Goal: Communication & Community: Ask a question

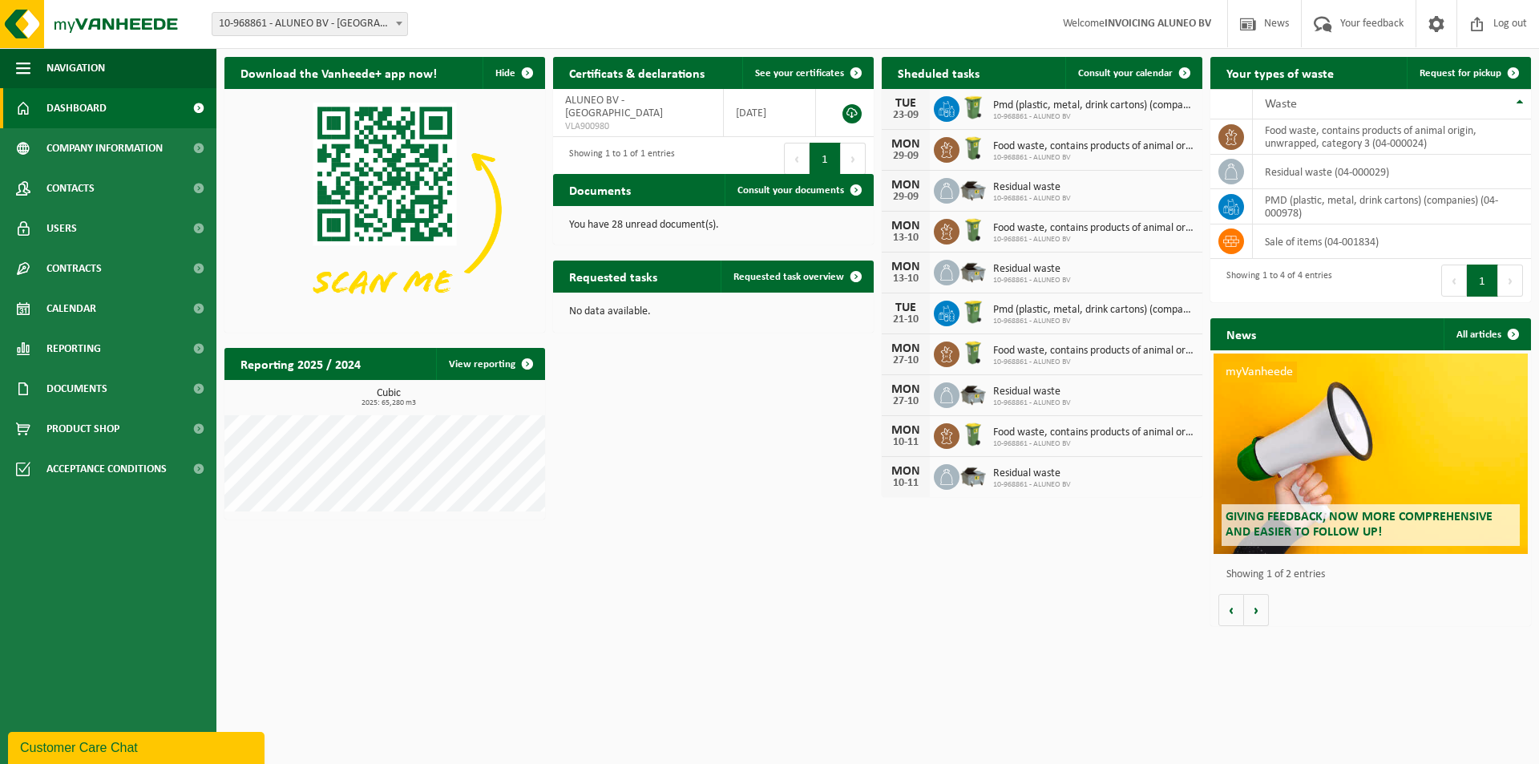
click at [612, 215] on div "You have 28 unread document(s)." at bounding box center [713, 225] width 321 height 38
click at [857, 183] on span at bounding box center [856, 190] width 32 height 32
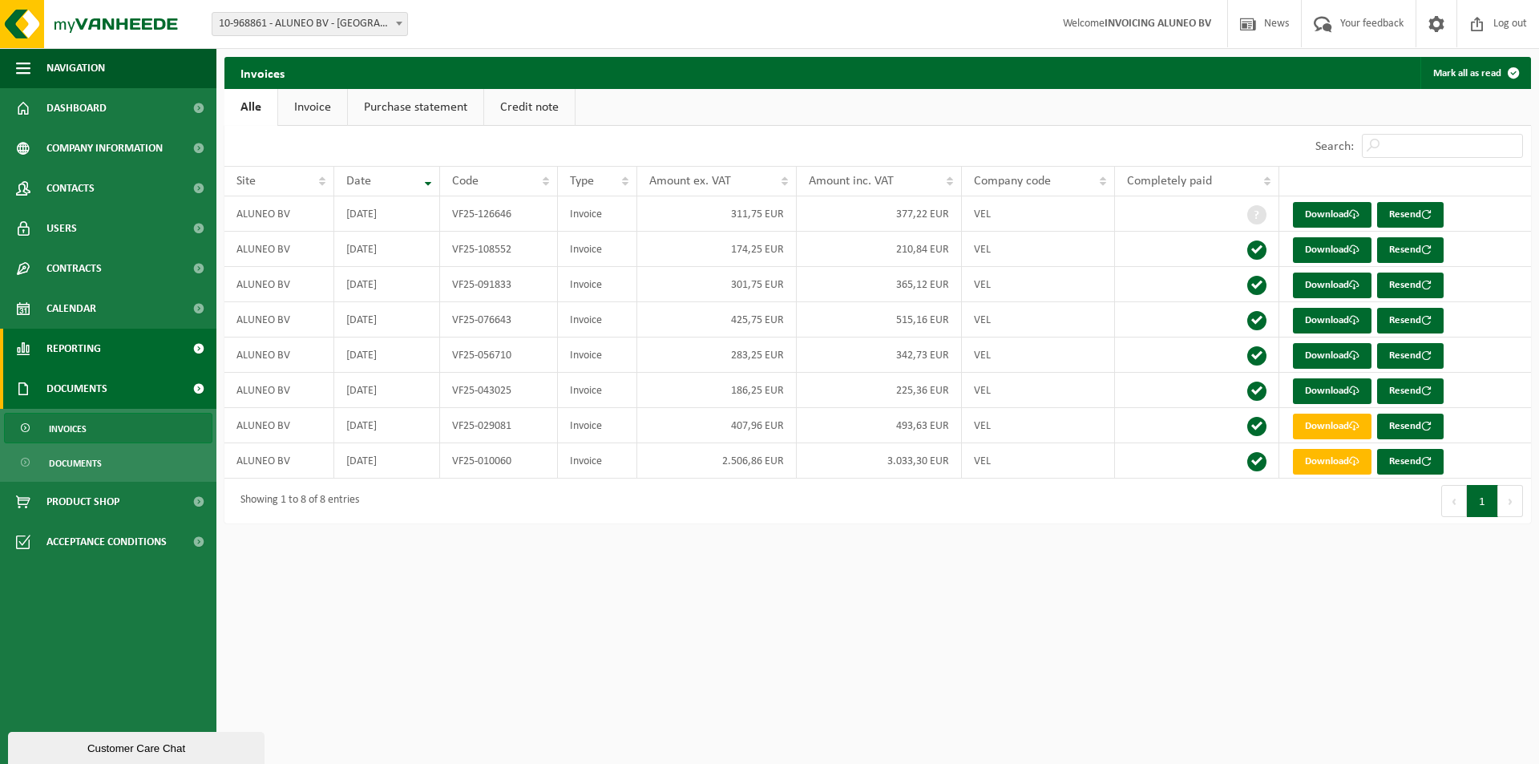
click at [74, 341] on span "Reporting" at bounding box center [73, 349] width 54 height 40
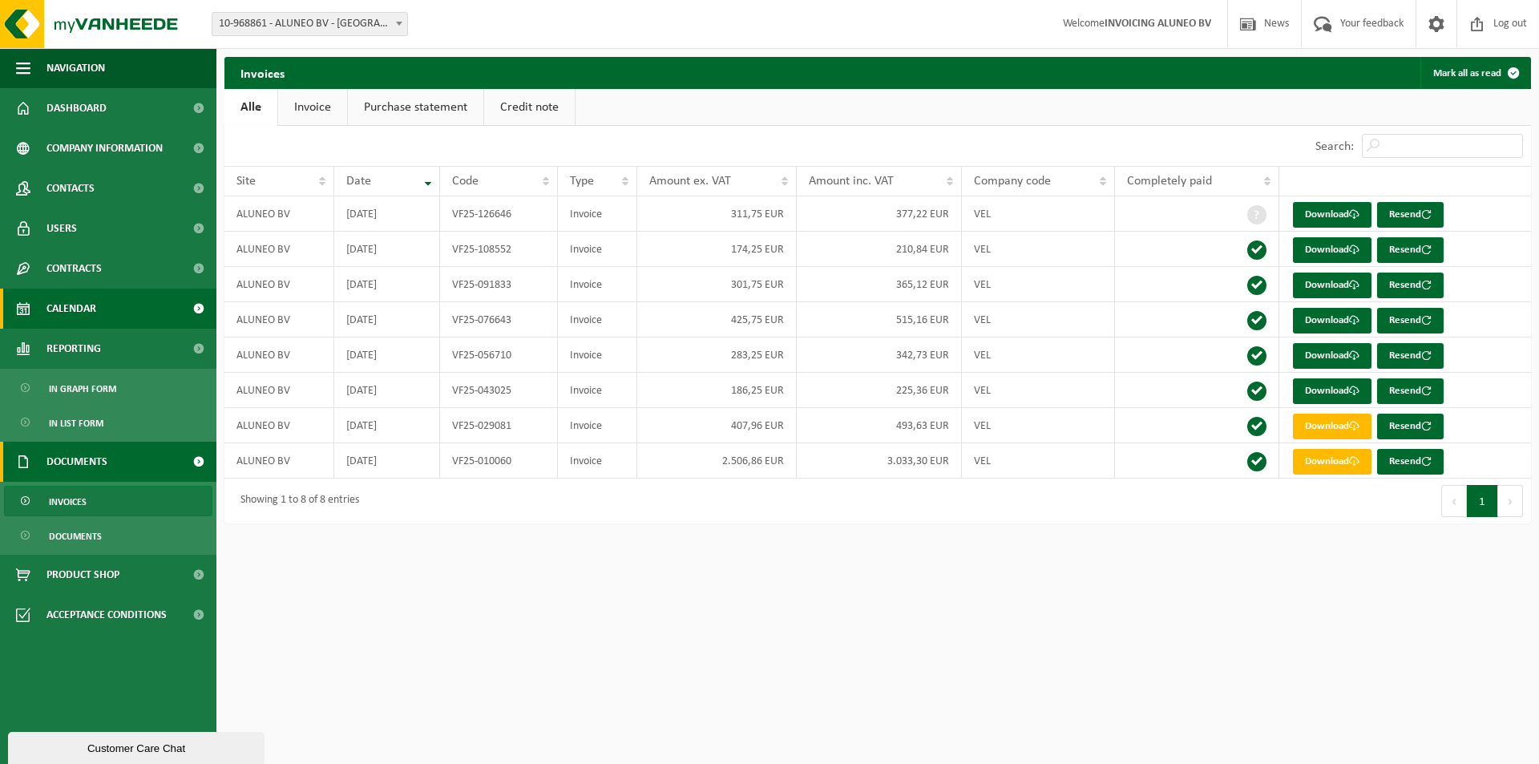
click at [75, 320] on span "Calendar" at bounding box center [71, 309] width 50 height 40
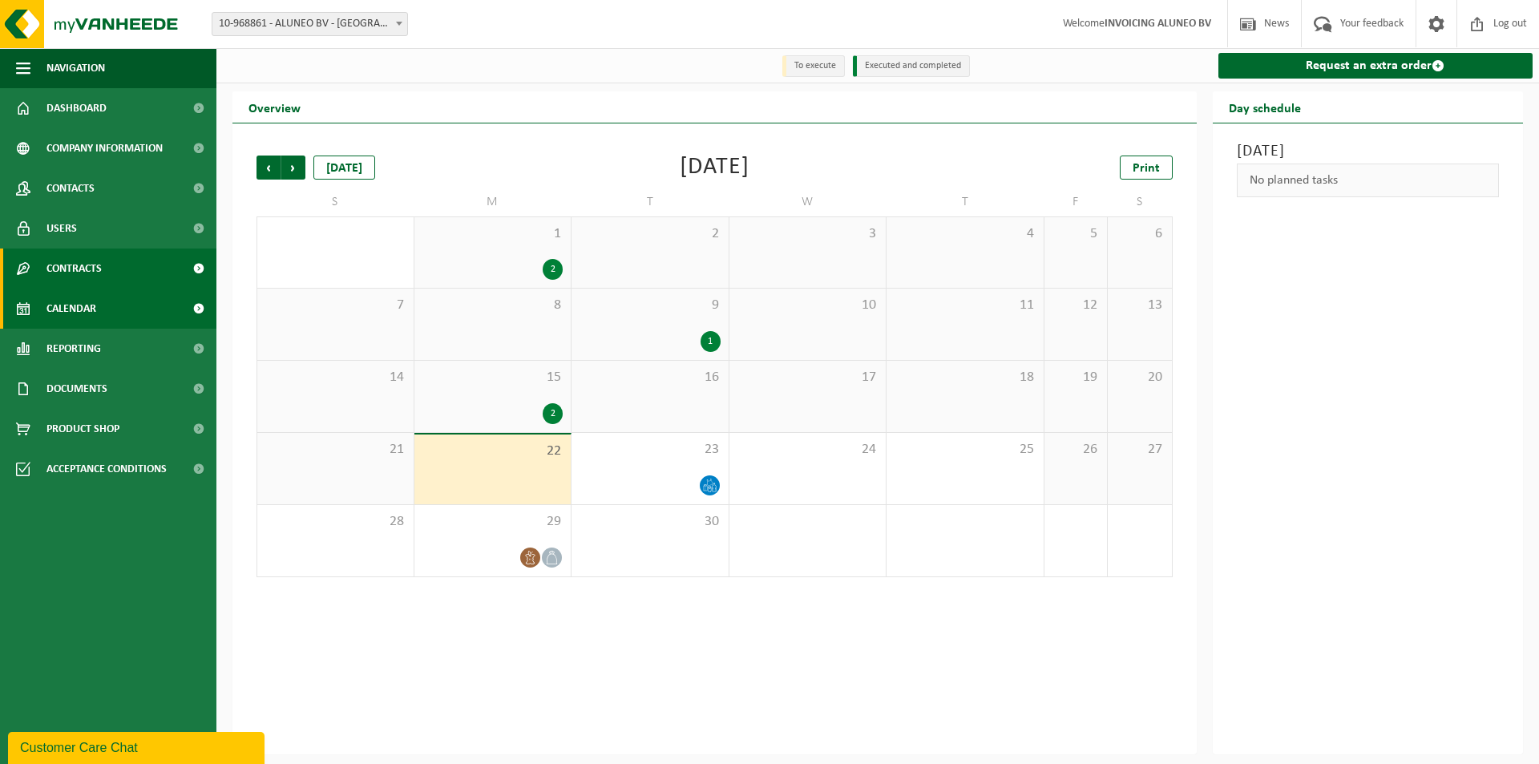
click at [78, 272] on span "Contracts" at bounding box center [73, 268] width 55 height 40
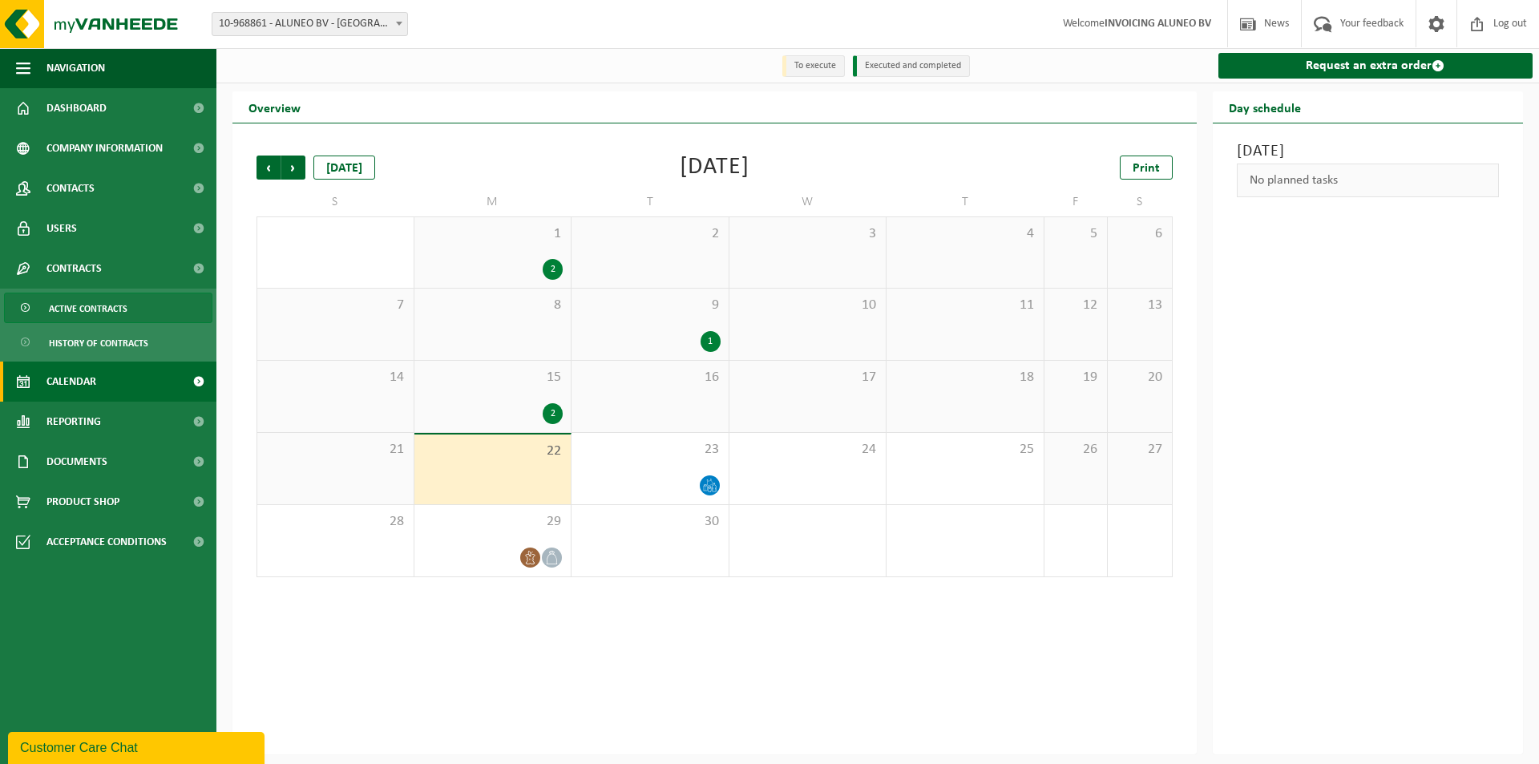
click at [83, 307] on span "Active contracts" at bounding box center [88, 308] width 79 height 30
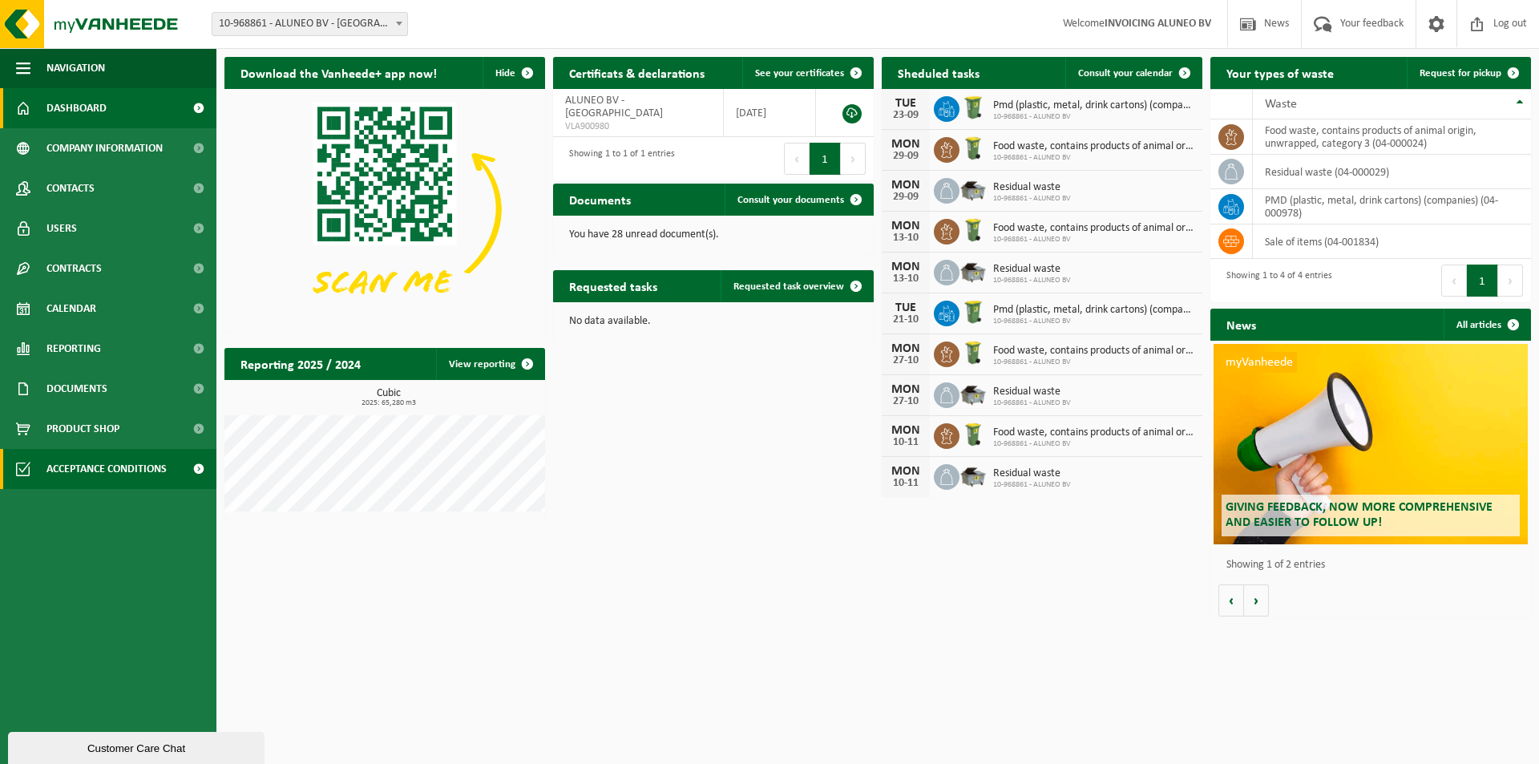
click at [107, 465] on span "Acceptance conditions" at bounding box center [106, 469] width 120 height 40
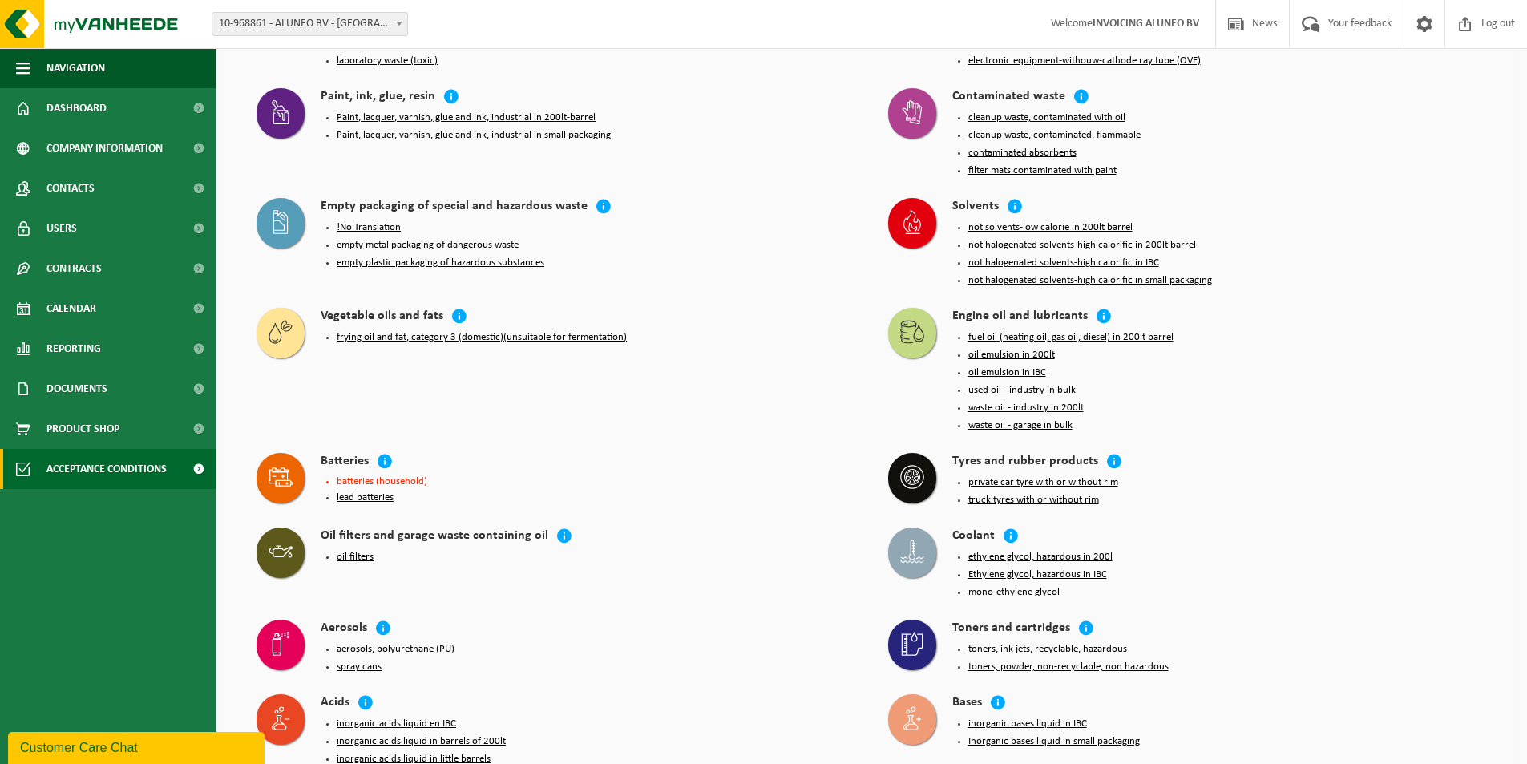
scroll to position [1355, 0]
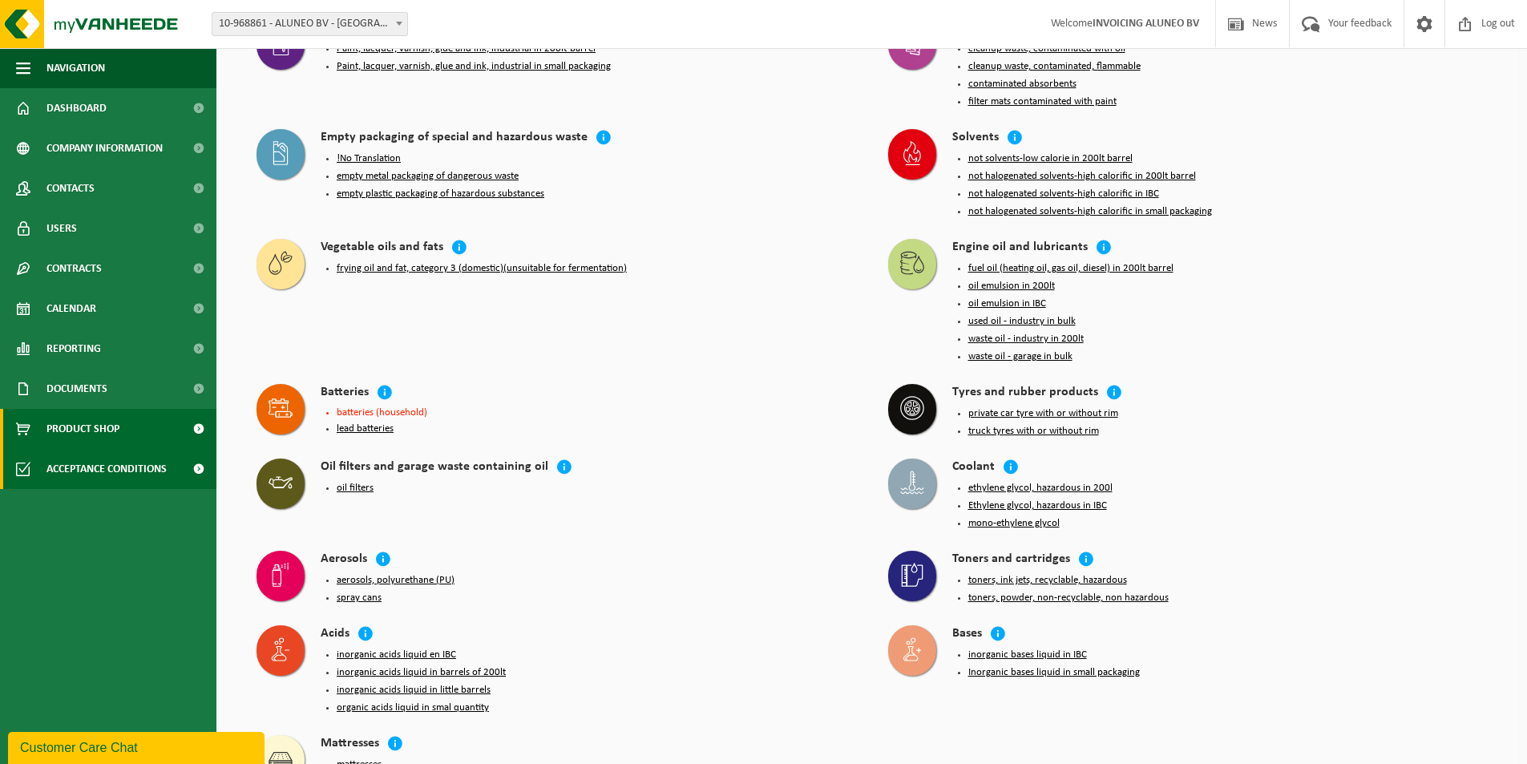
click at [148, 430] on link "Product Shop" at bounding box center [108, 429] width 216 height 40
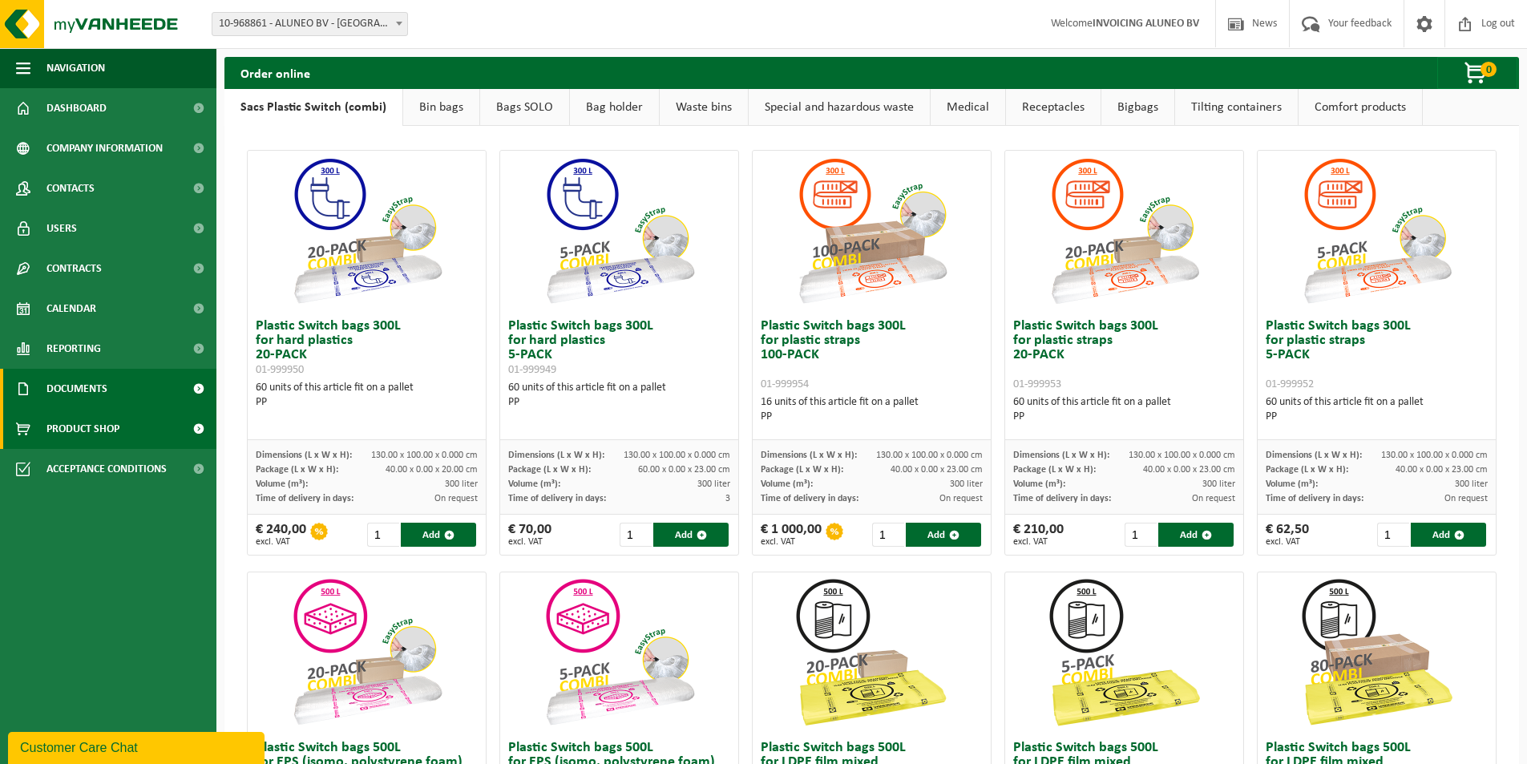
click at [154, 393] on link "Documents" at bounding box center [108, 389] width 216 height 40
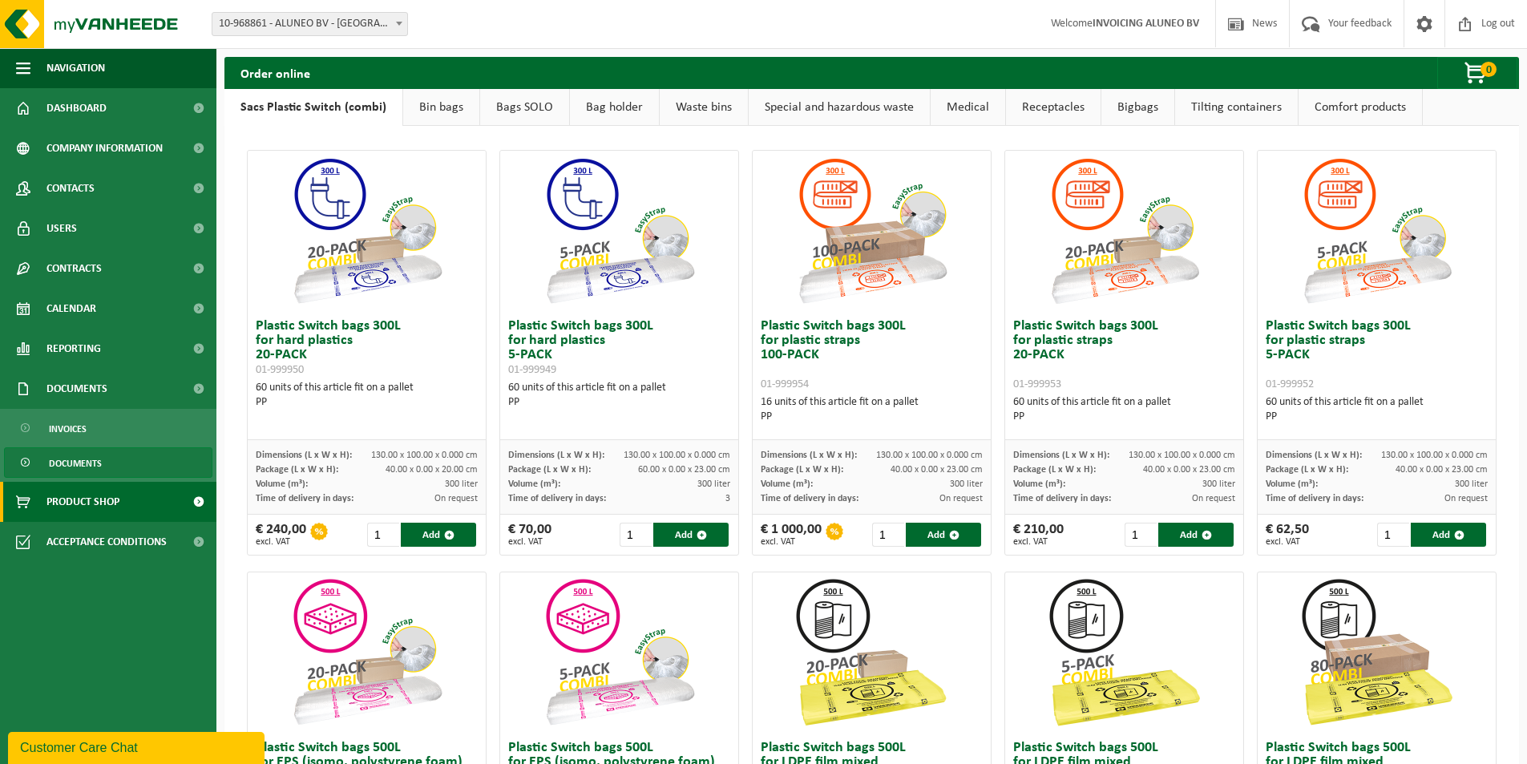
click at [75, 467] on span "Documents" at bounding box center [75, 463] width 53 height 30
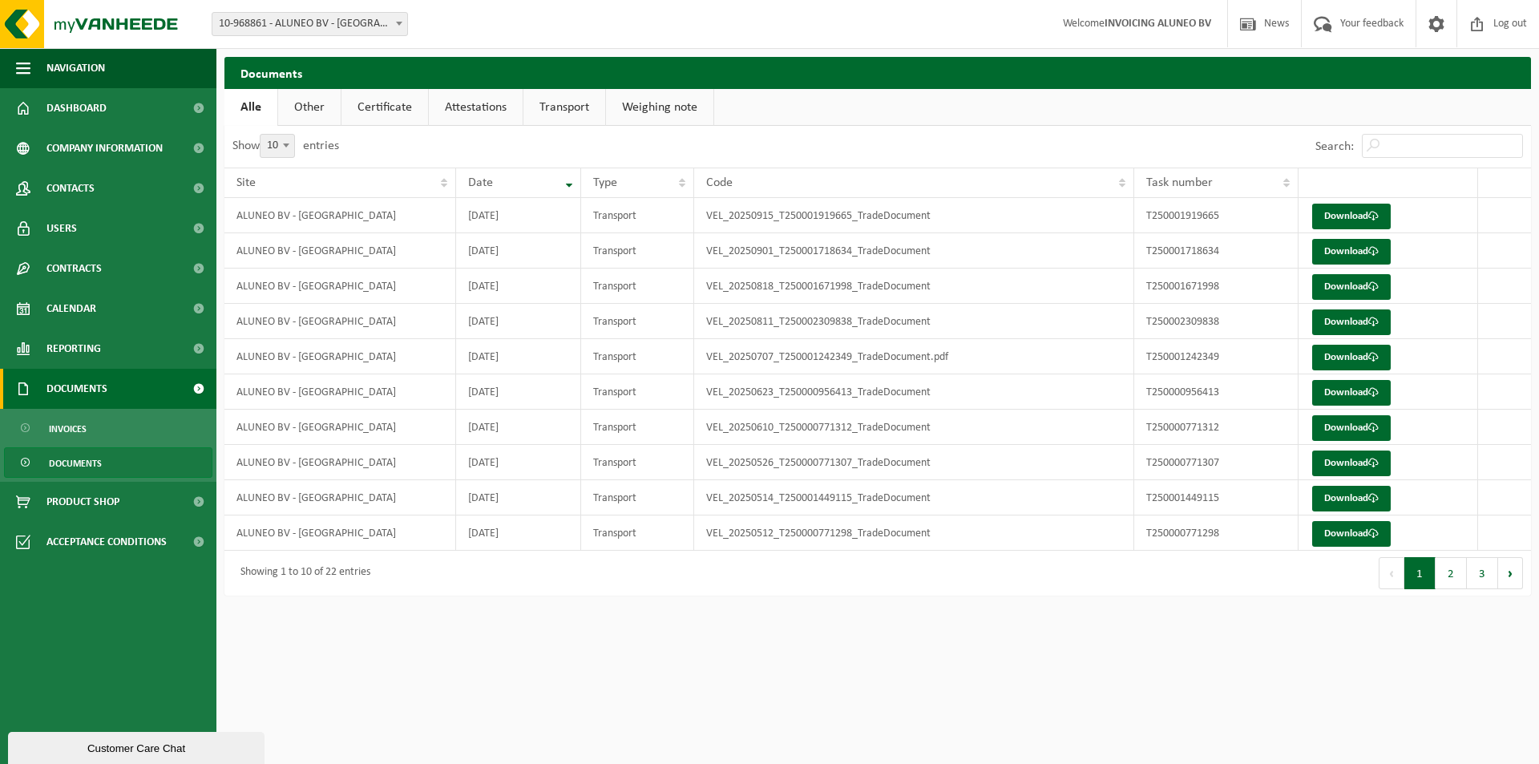
click at [83, 393] on span "Documents" at bounding box center [76, 389] width 61 height 40
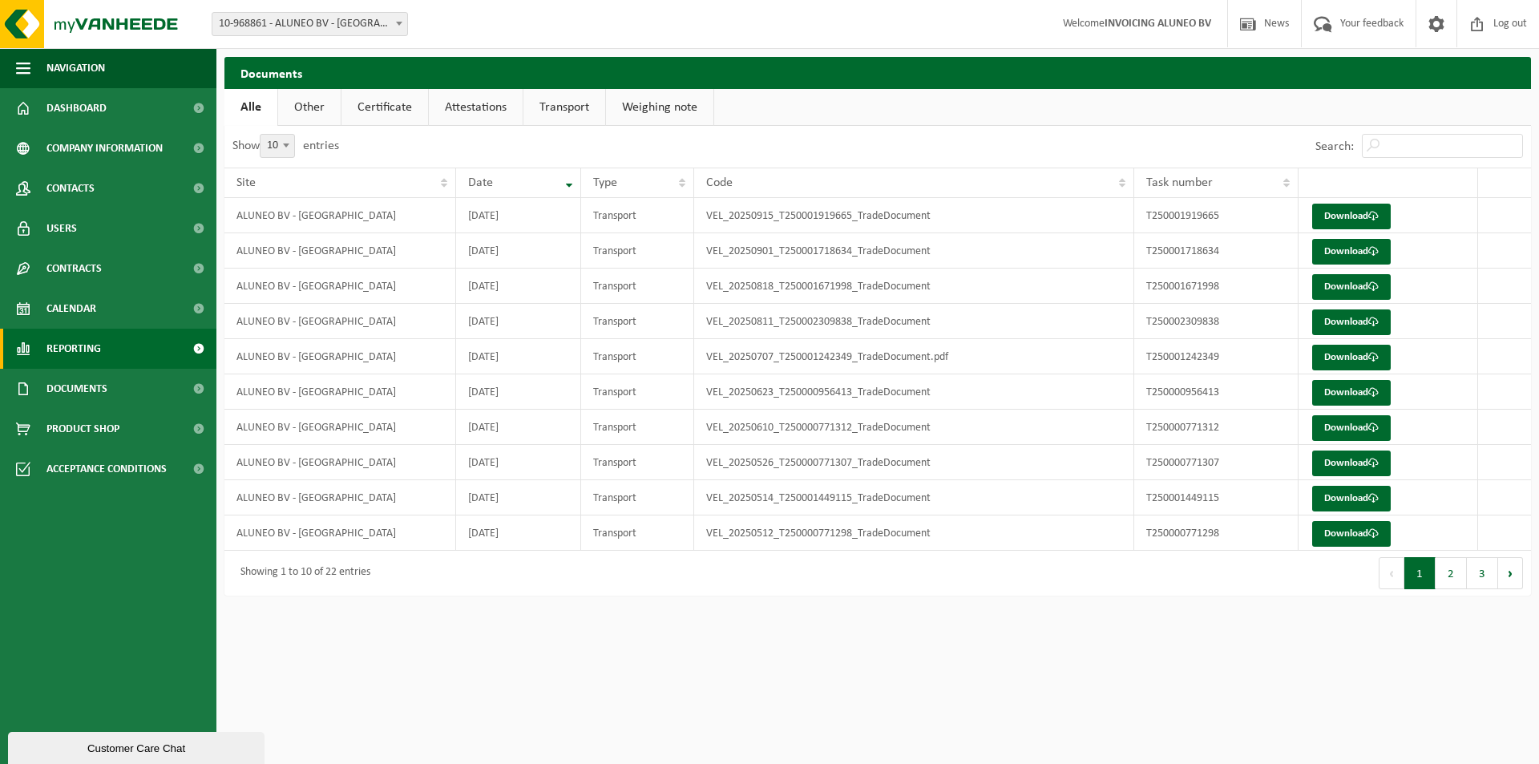
click at [88, 359] on span "Reporting" at bounding box center [73, 349] width 54 height 40
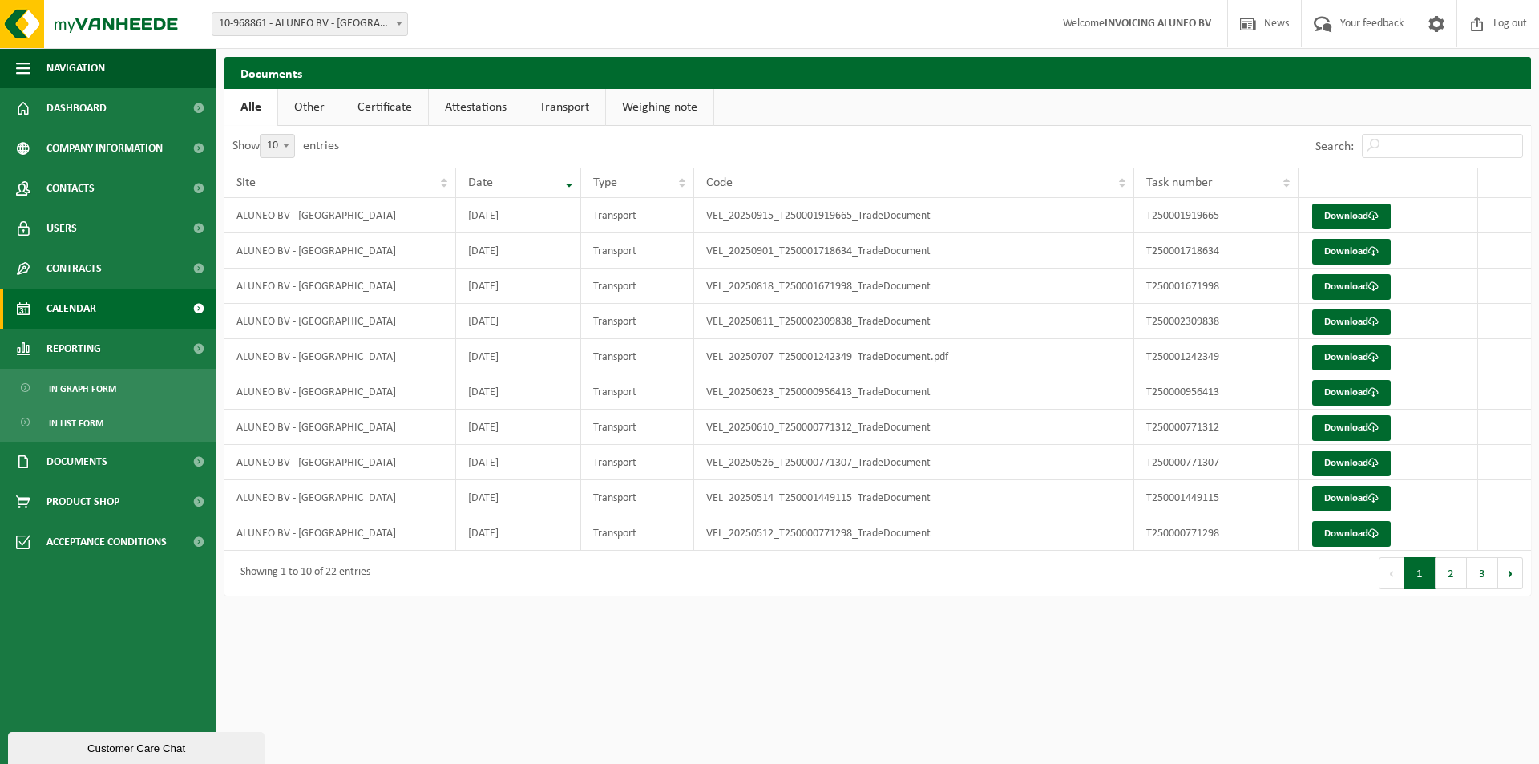
click at [88, 321] on span "Calendar" at bounding box center [71, 309] width 50 height 40
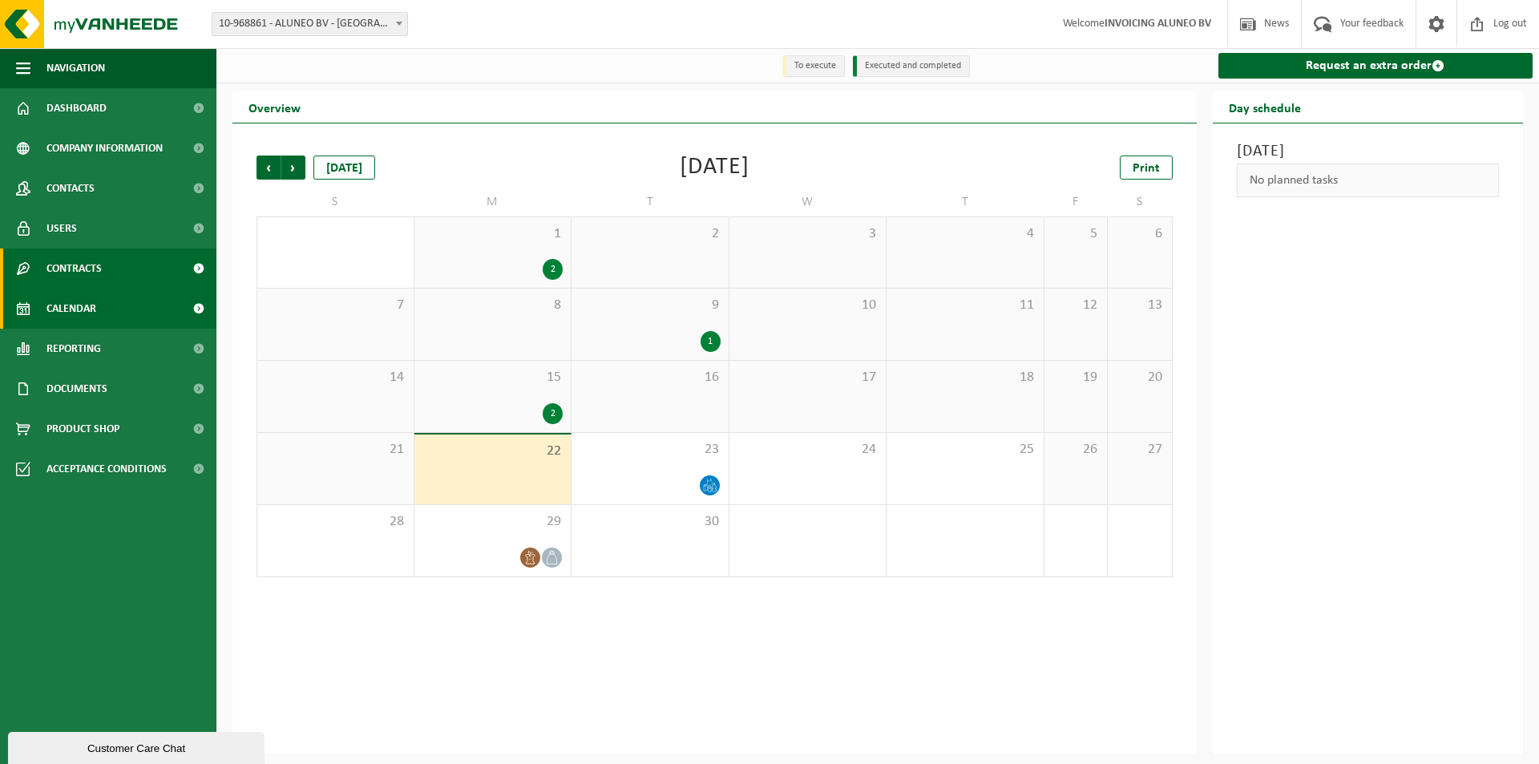
click at [98, 268] on span "Contracts" at bounding box center [73, 268] width 55 height 40
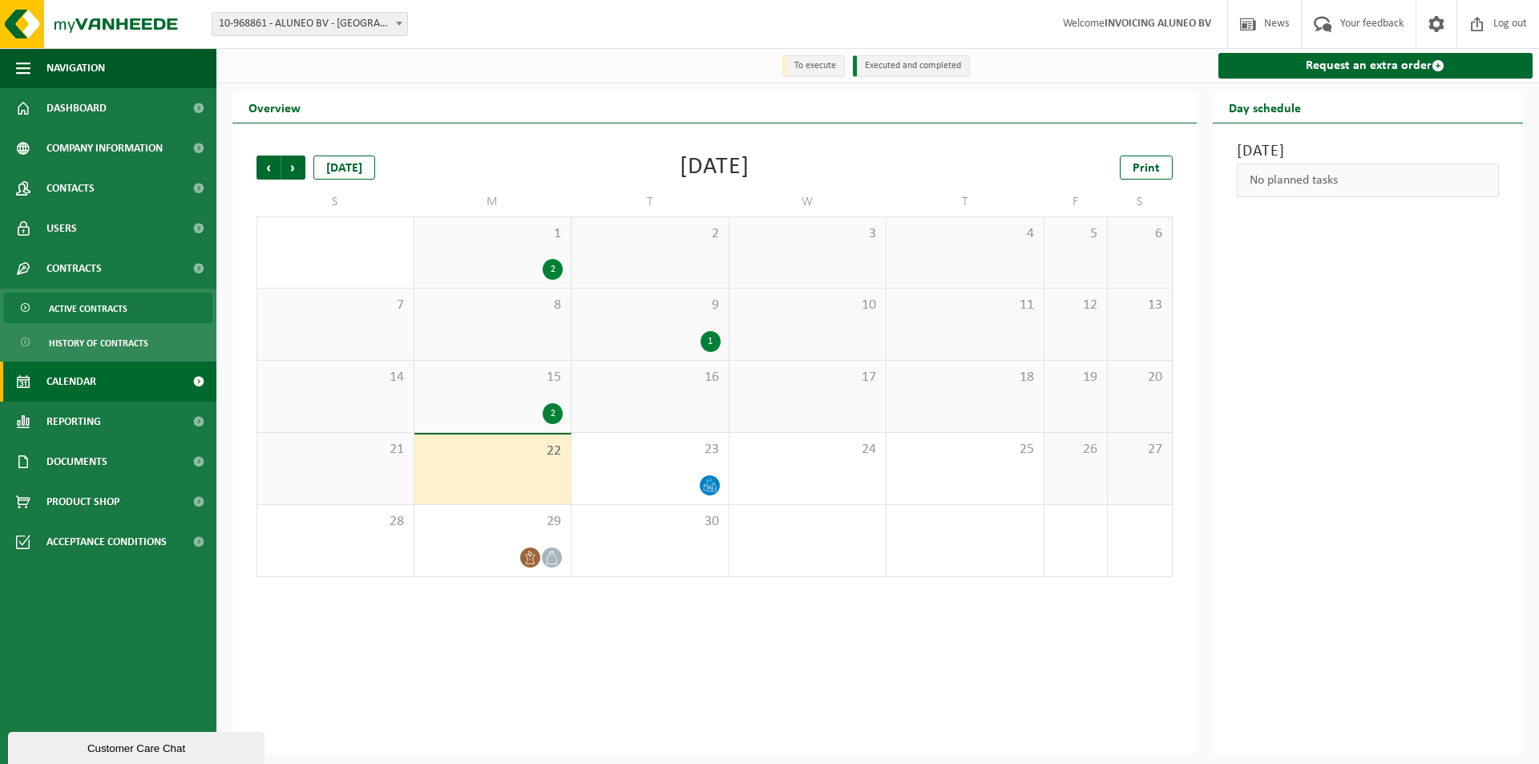
click at [108, 308] on span "Active contracts" at bounding box center [88, 308] width 79 height 30
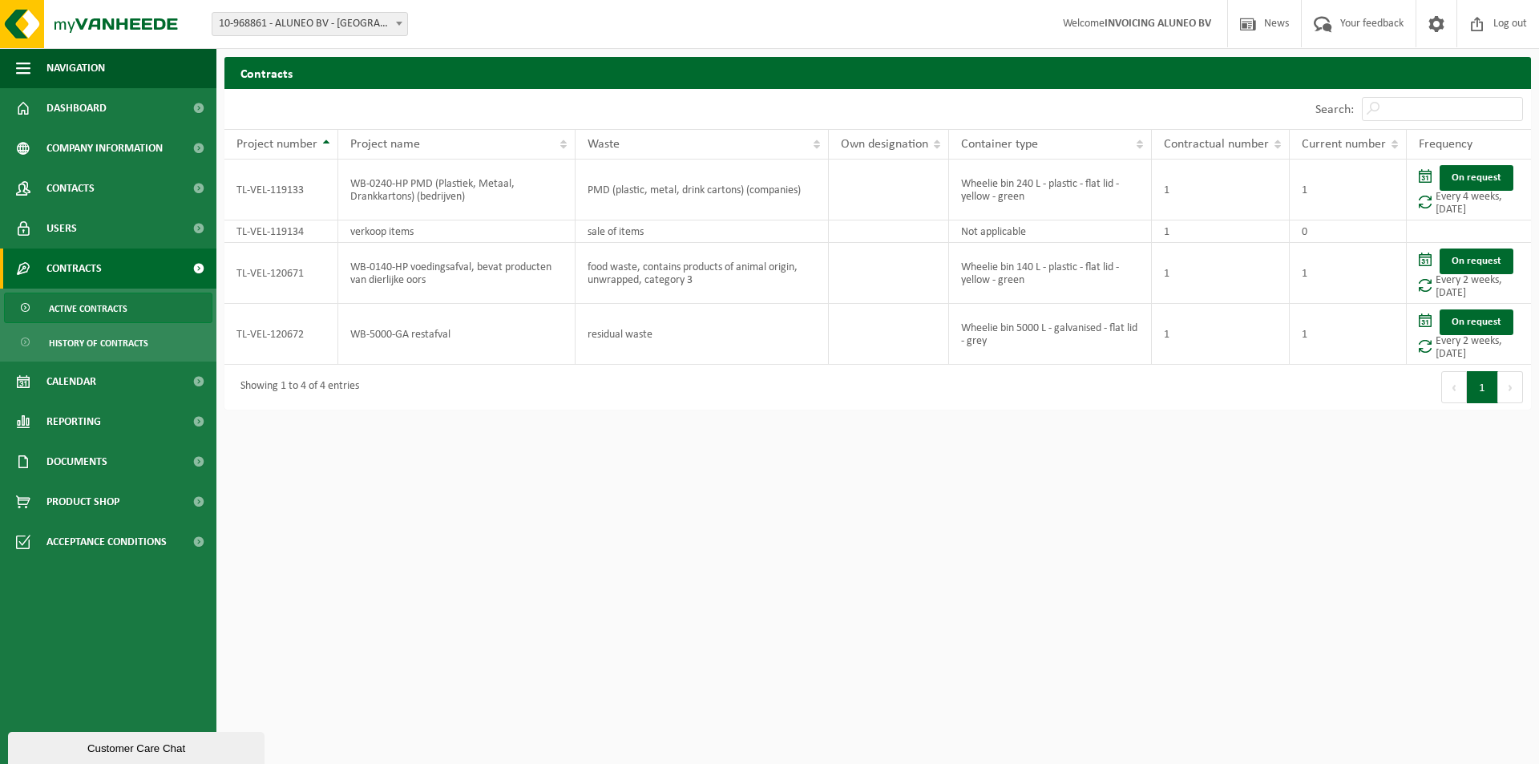
click at [115, 270] on link "Contracts" at bounding box center [108, 268] width 216 height 40
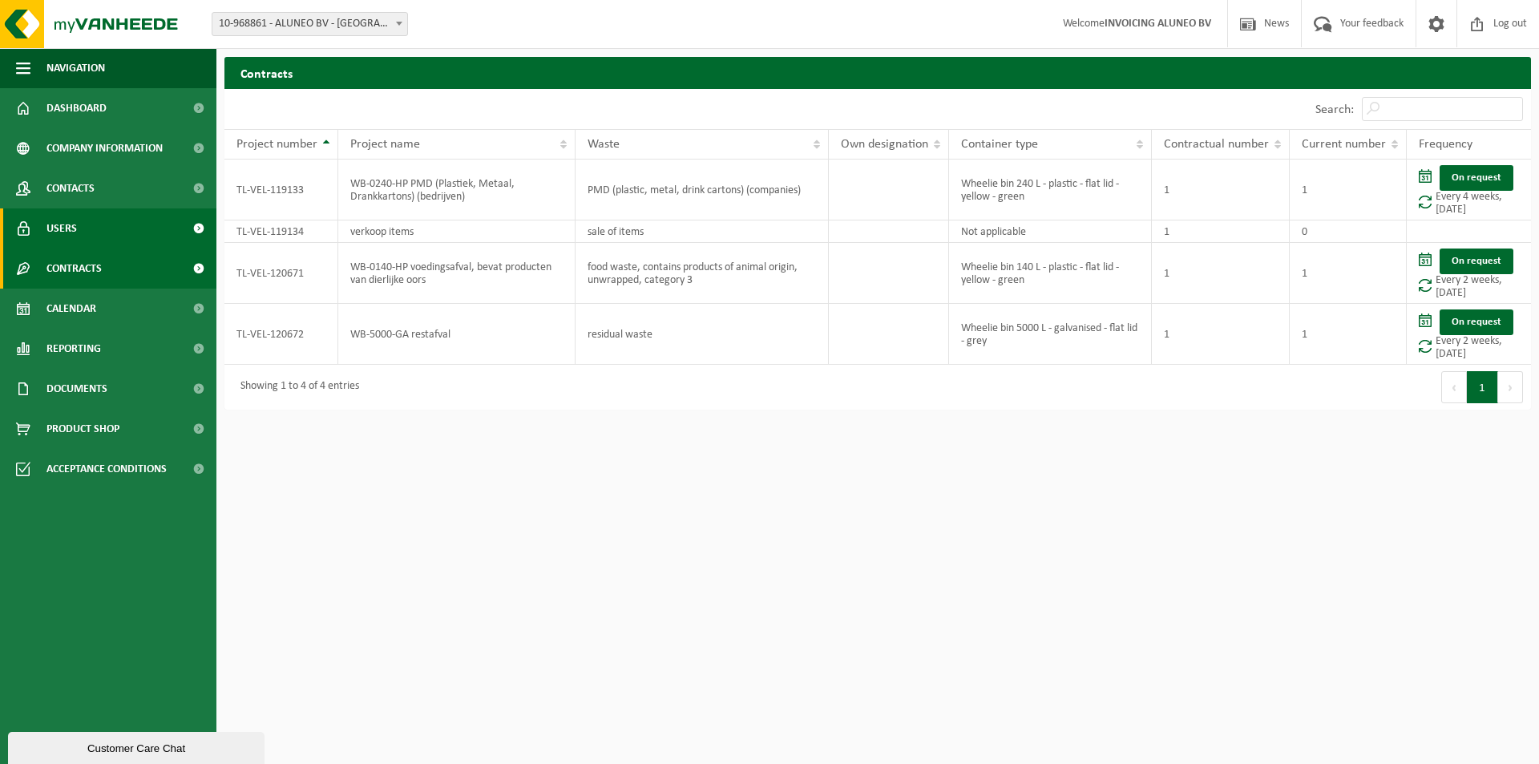
click at [111, 227] on link "Users" at bounding box center [108, 228] width 216 height 40
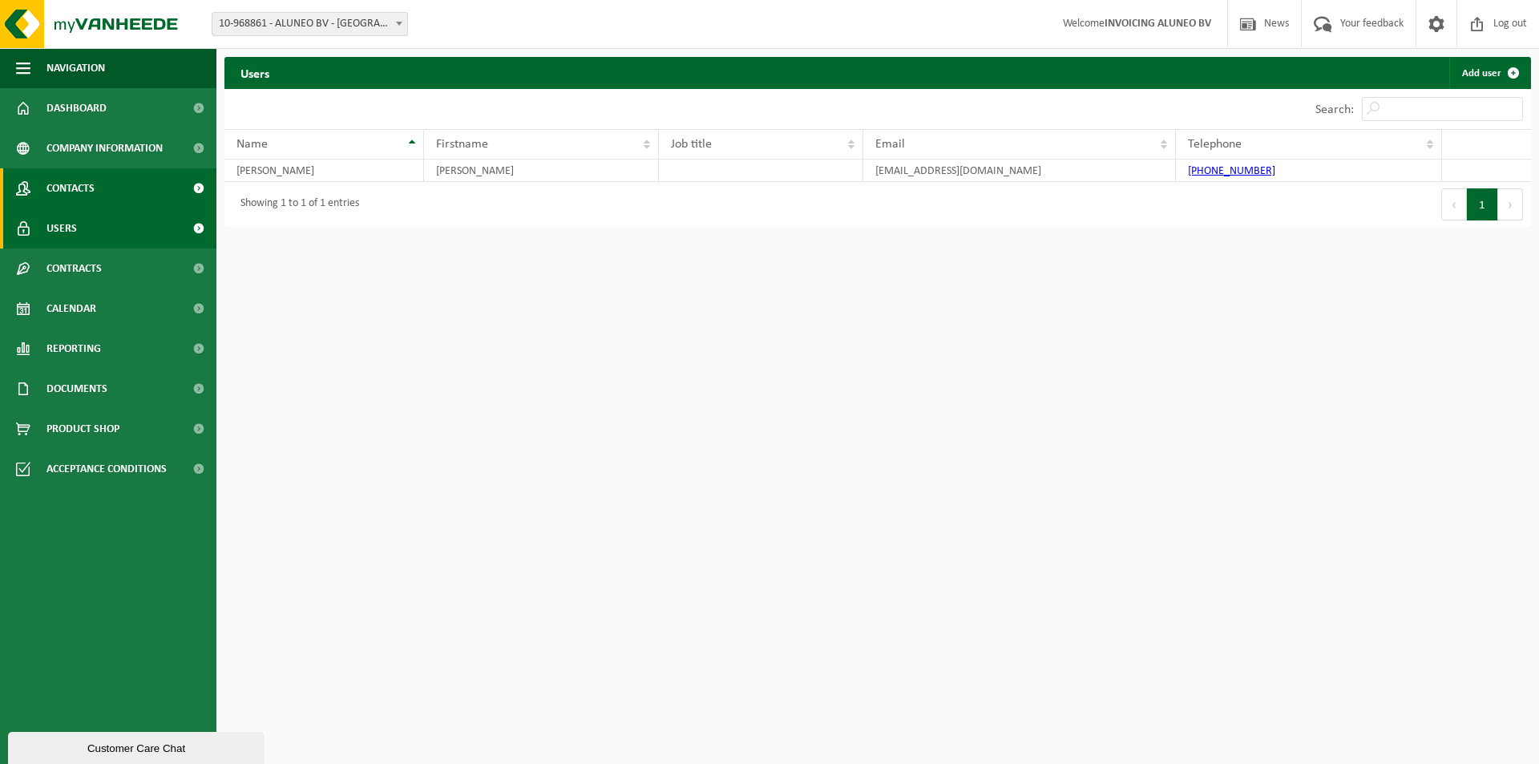
click at [115, 185] on link "Contacts" at bounding box center [108, 188] width 216 height 40
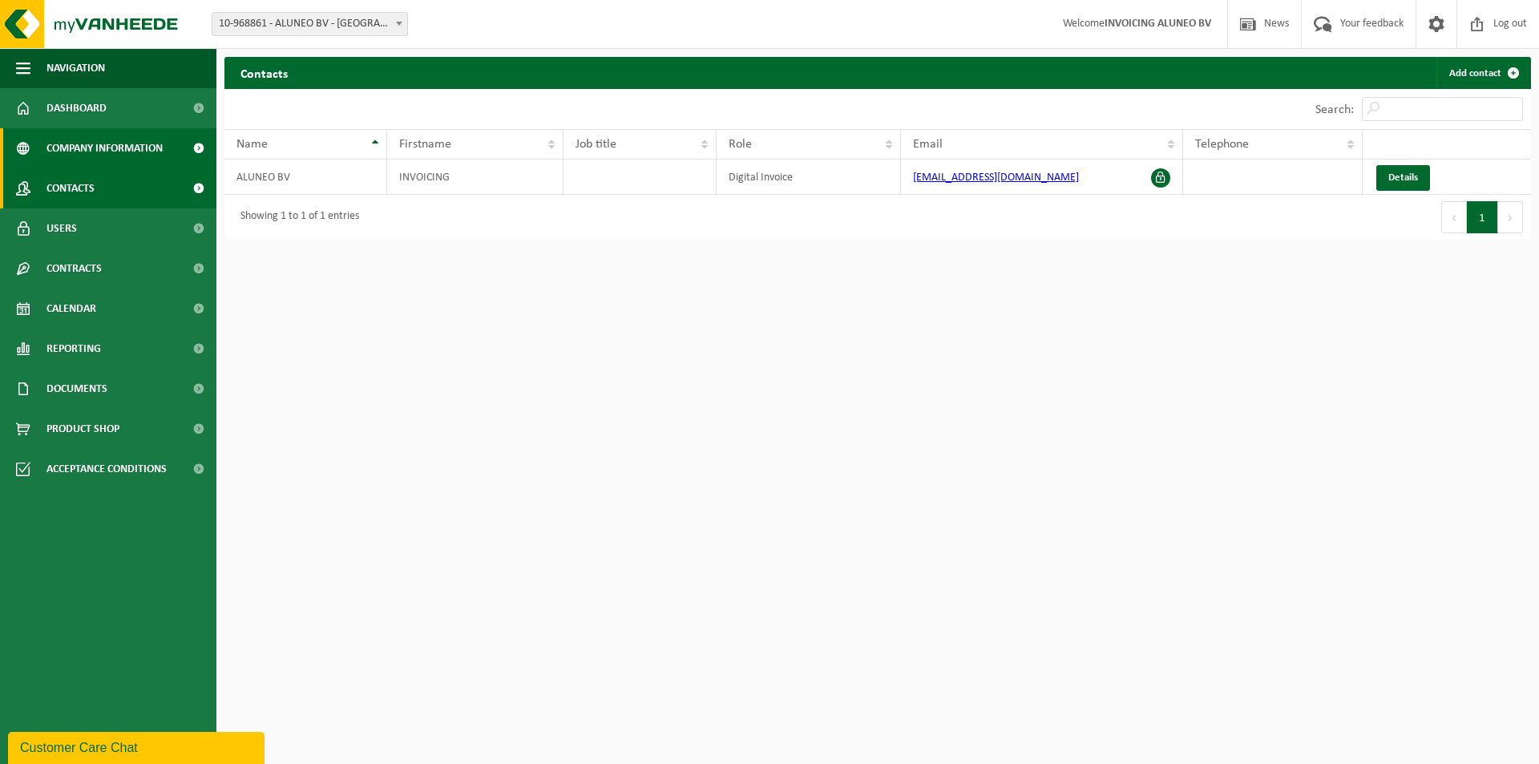
click at [113, 158] on span "Company information" at bounding box center [104, 148] width 116 height 40
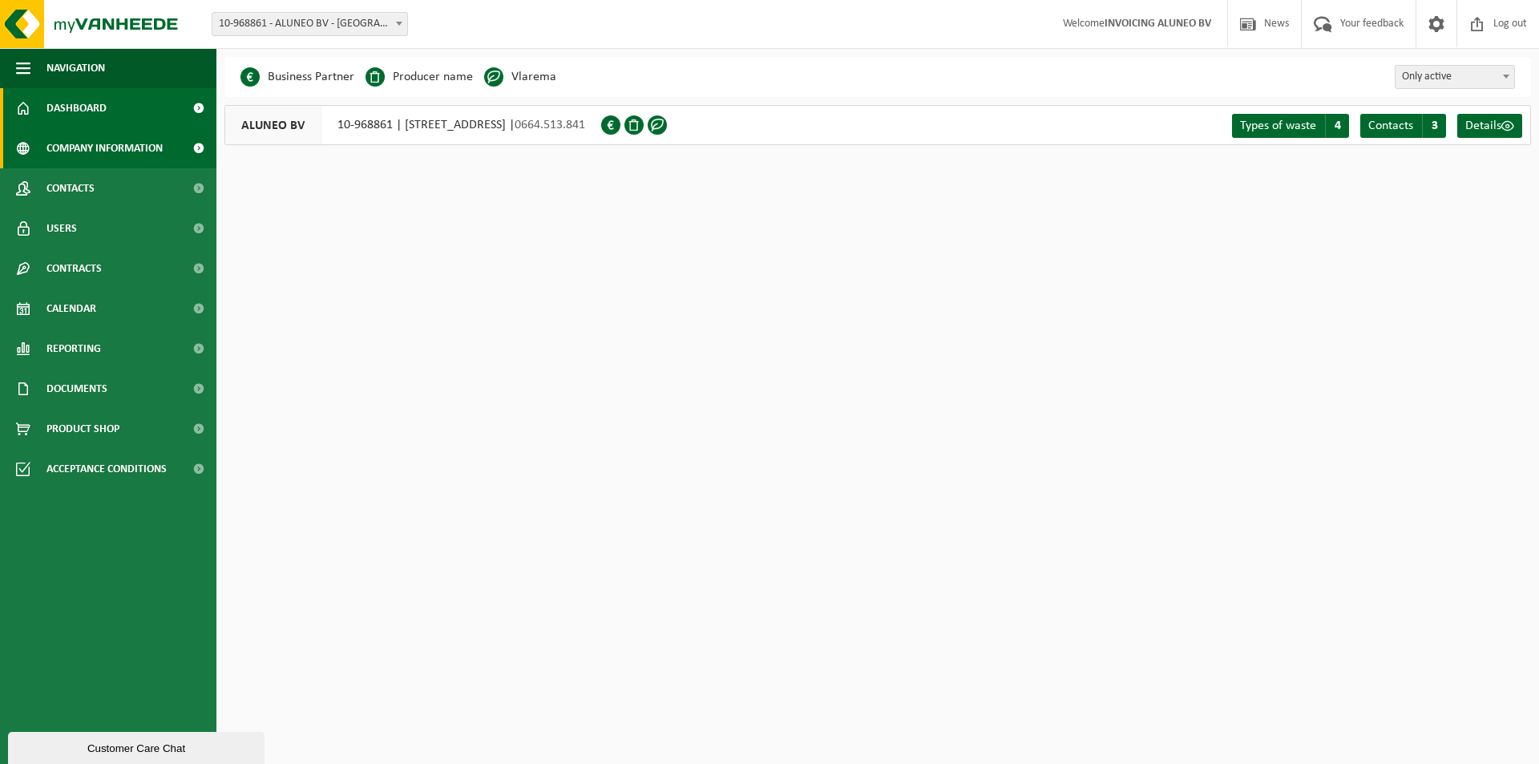
click at [122, 111] on link "Dashboard" at bounding box center [108, 108] width 216 height 40
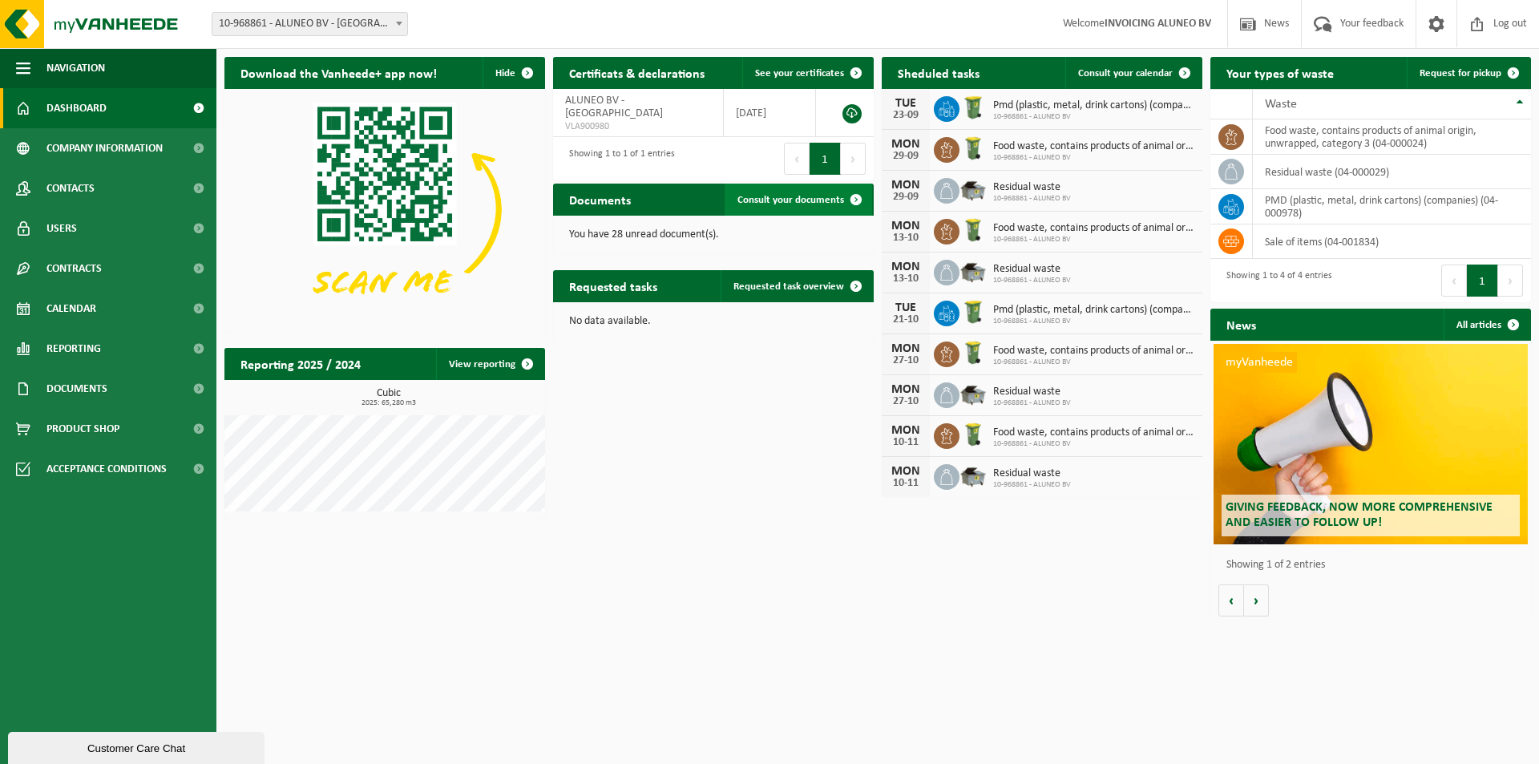
click at [855, 192] on span at bounding box center [856, 200] width 32 height 32
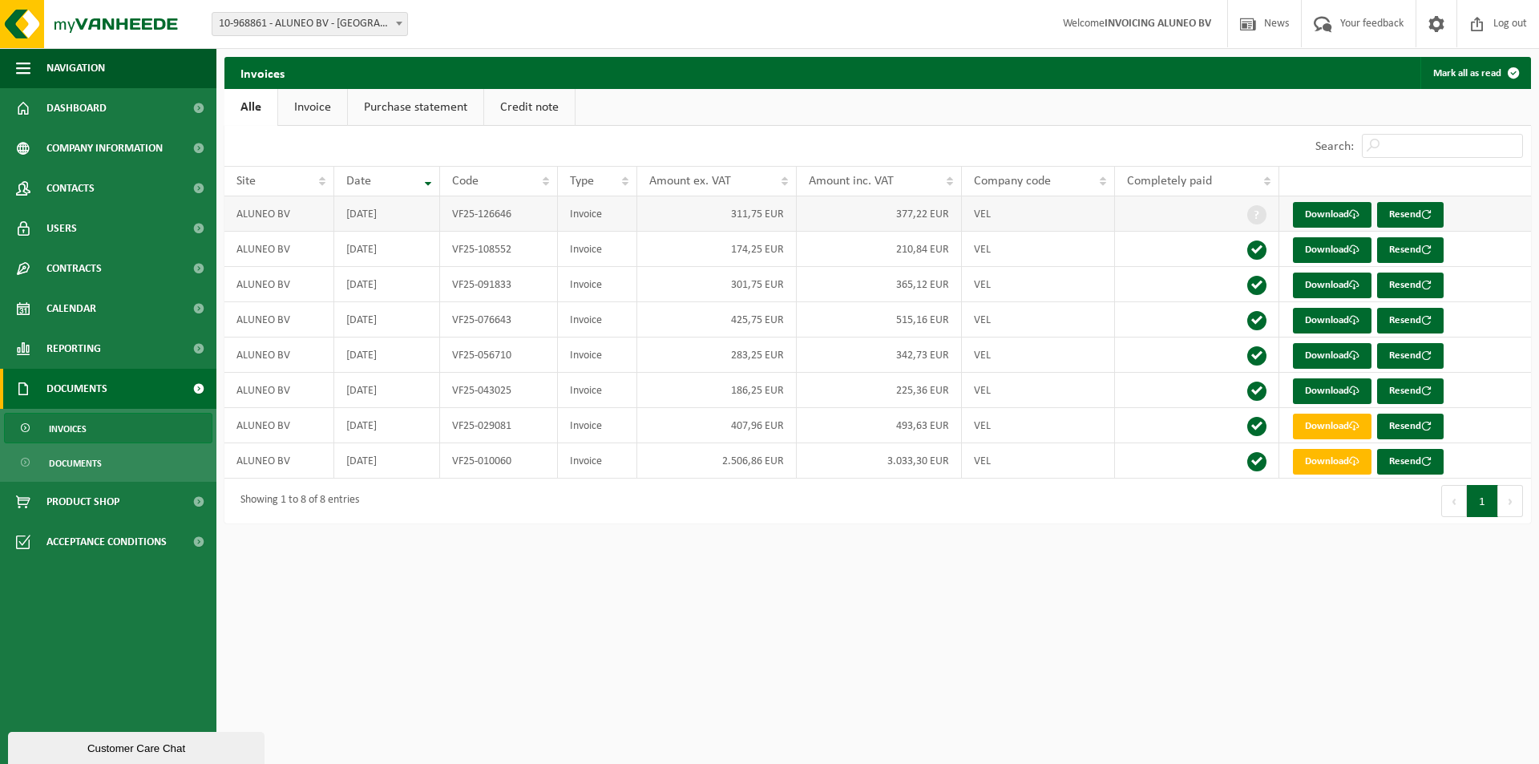
click at [611, 219] on td "Invoice" at bounding box center [597, 213] width 79 height 35
click at [601, 243] on td "Invoice" at bounding box center [597, 249] width 79 height 35
click at [1501, 505] on button "Next" at bounding box center [1510, 501] width 25 height 32
click at [83, 543] on span "Acceptance conditions" at bounding box center [106, 542] width 120 height 40
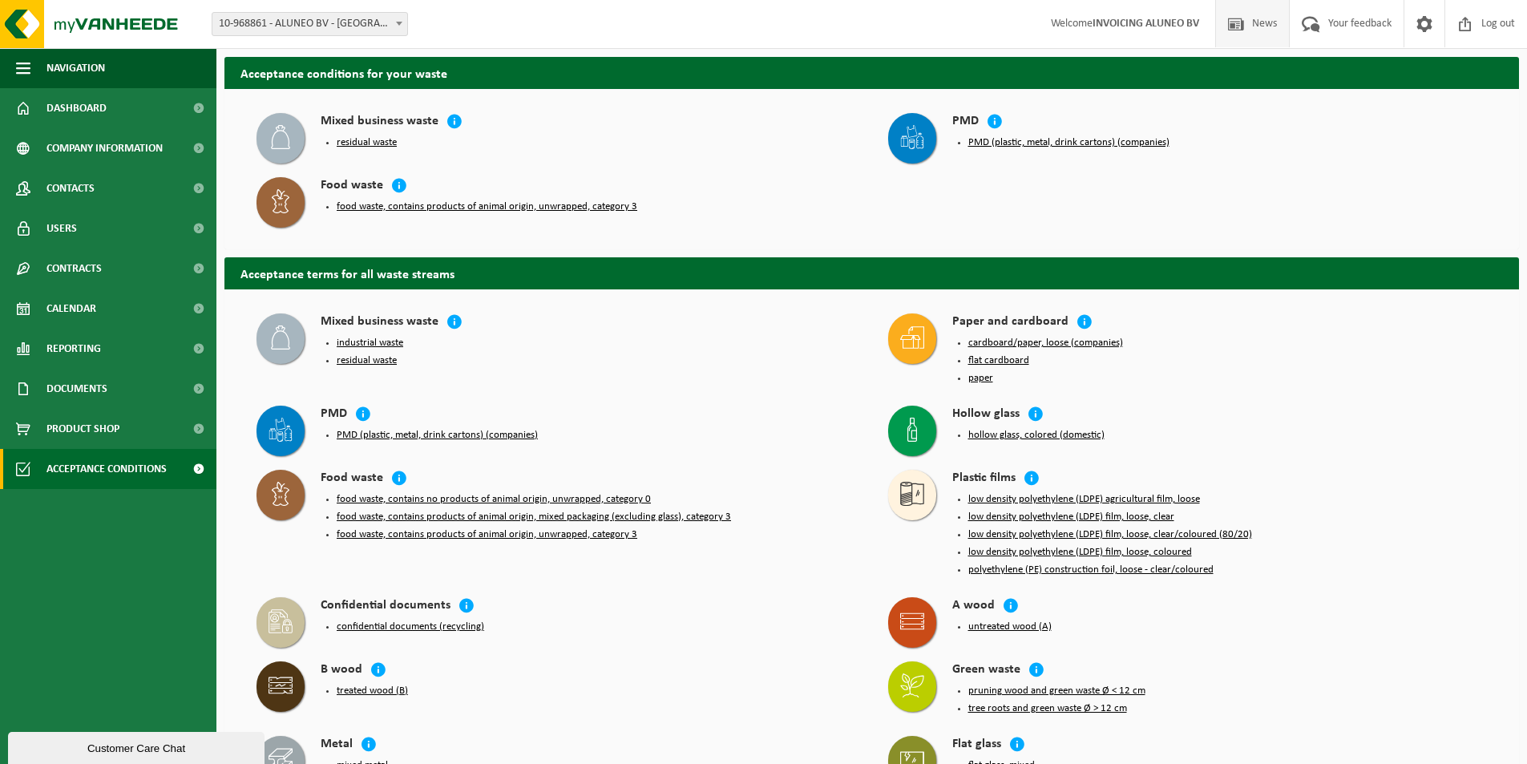
click at [1249, 19] on span "News" at bounding box center [1264, 23] width 33 height 47
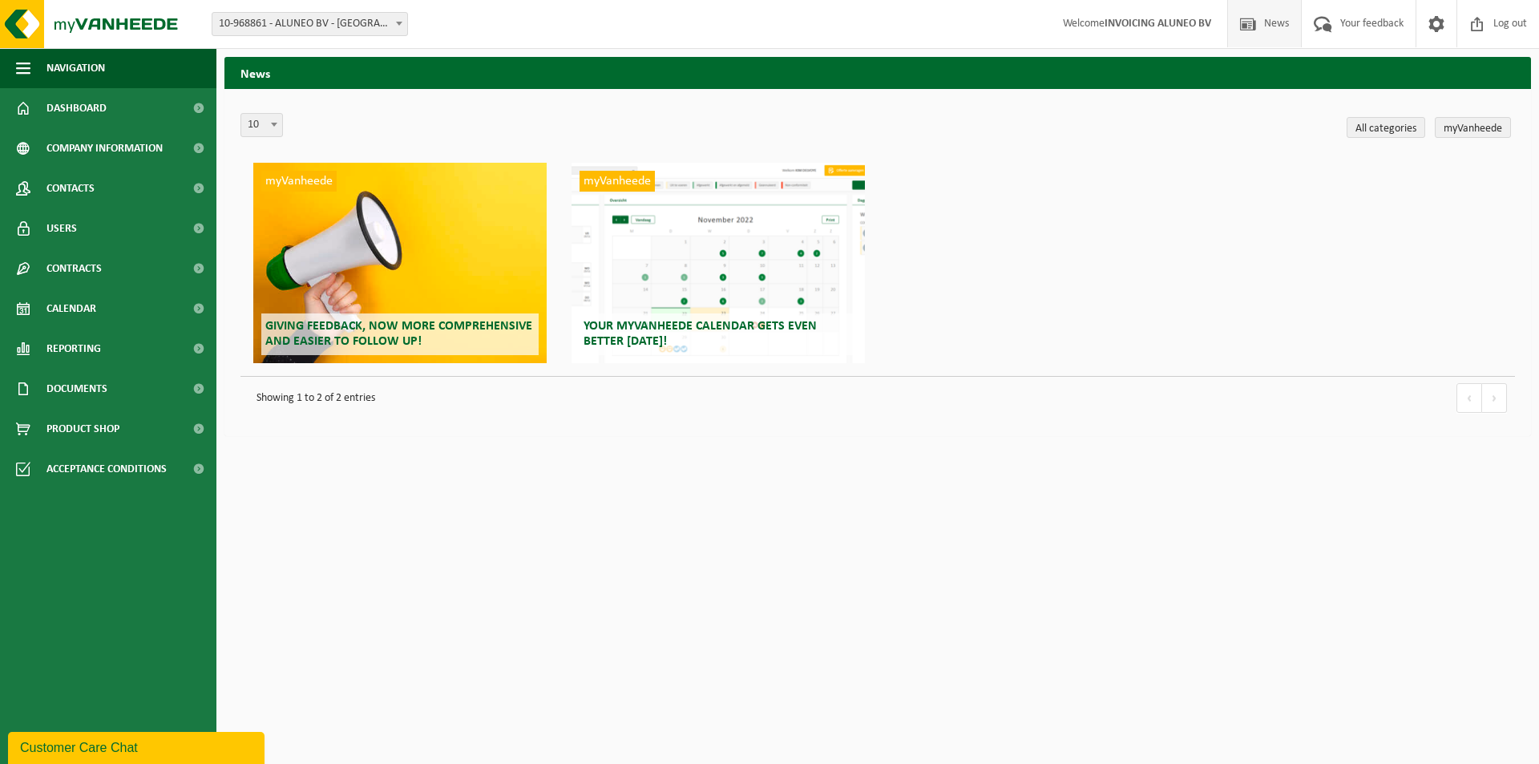
click at [401, 317] on h2 "Giving feedback, now more comprehensive and easier to follow up!" at bounding box center [399, 334] width 277 height 42
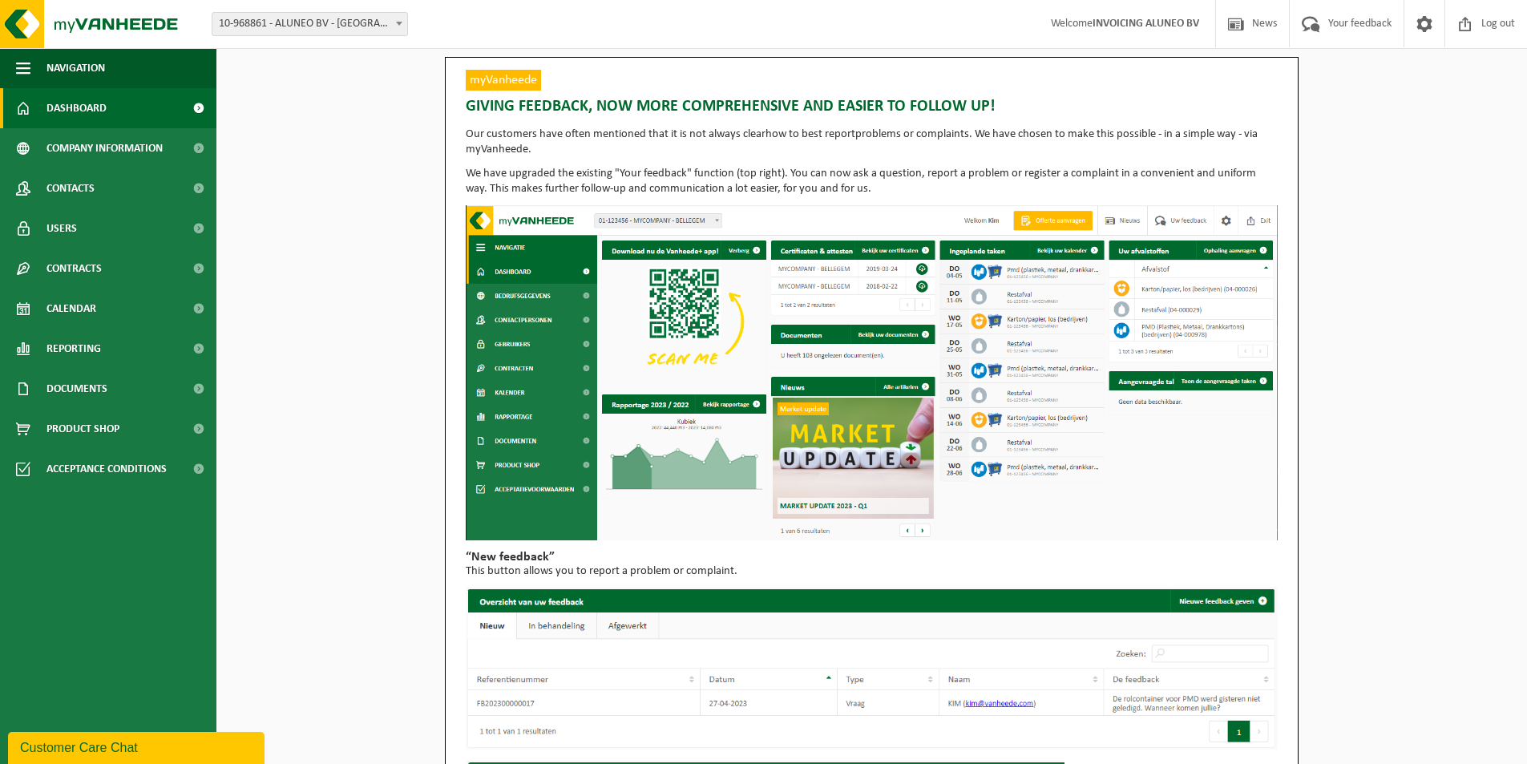
click at [130, 104] on link "Dashboard" at bounding box center [108, 108] width 216 height 40
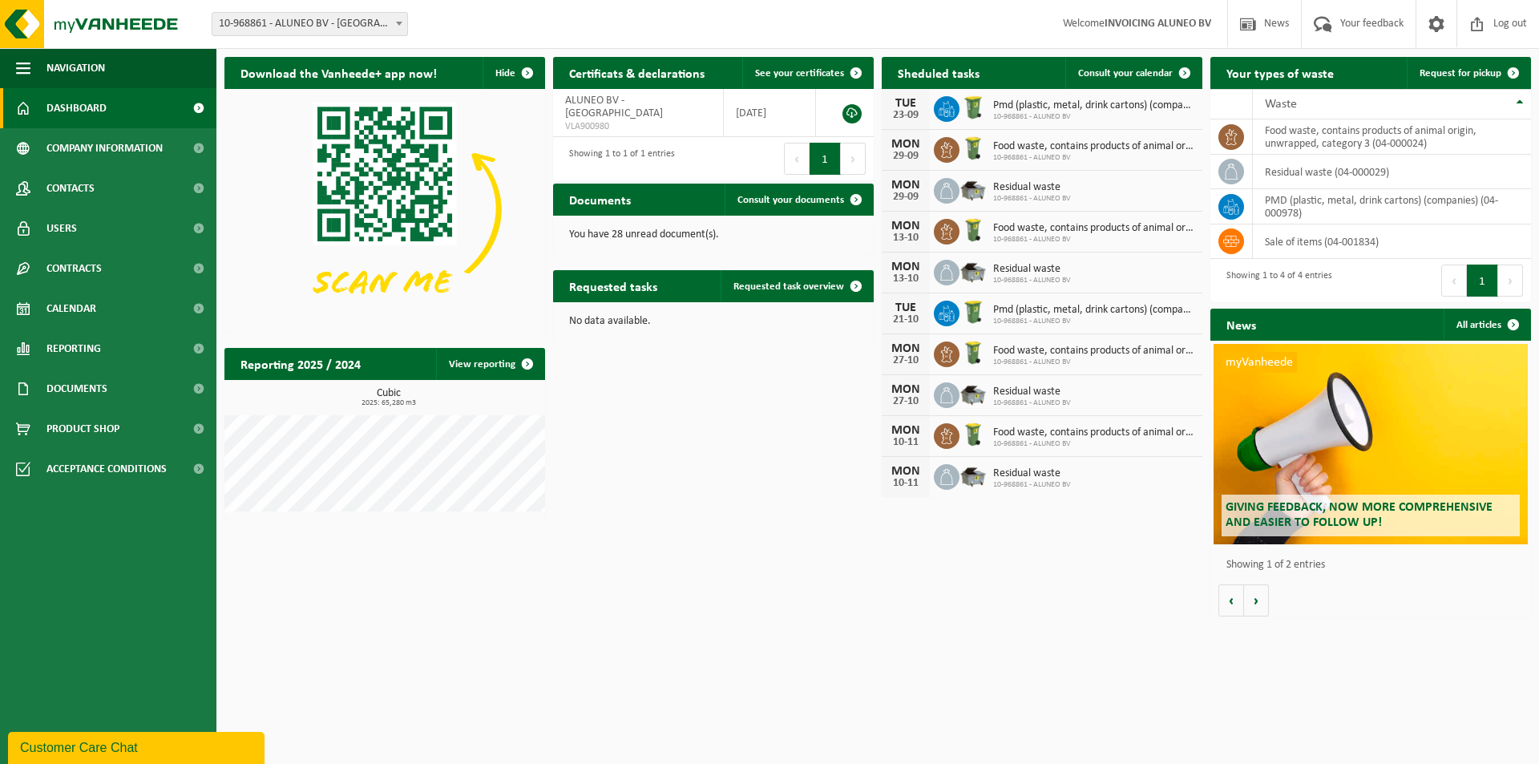
click at [1506, 280] on button "Next" at bounding box center [1510, 280] width 25 height 32
click at [1322, 240] on td "sale of items (04-001834)" at bounding box center [1392, 241] width 278 height 34
click at [1523, 103] on th "Waste" at bounding box center [1392, 104] width 278 height 30
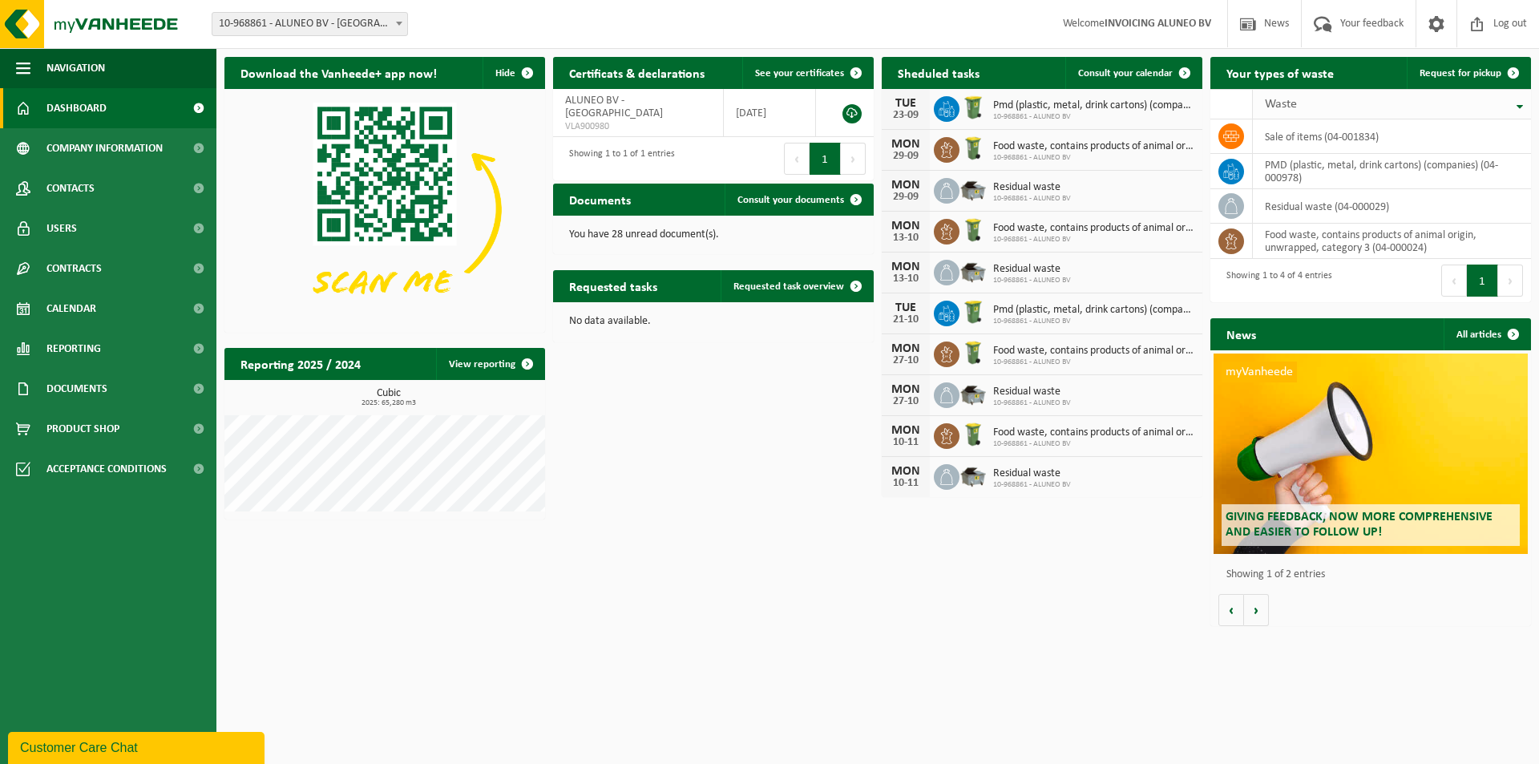
click at [1523, 103] on th "Waste" at bounding box center [1392, 104] width 278 height 30
click at [1506, 282] on button "Next" at bounding box center [1510, 280] width 25 height 32
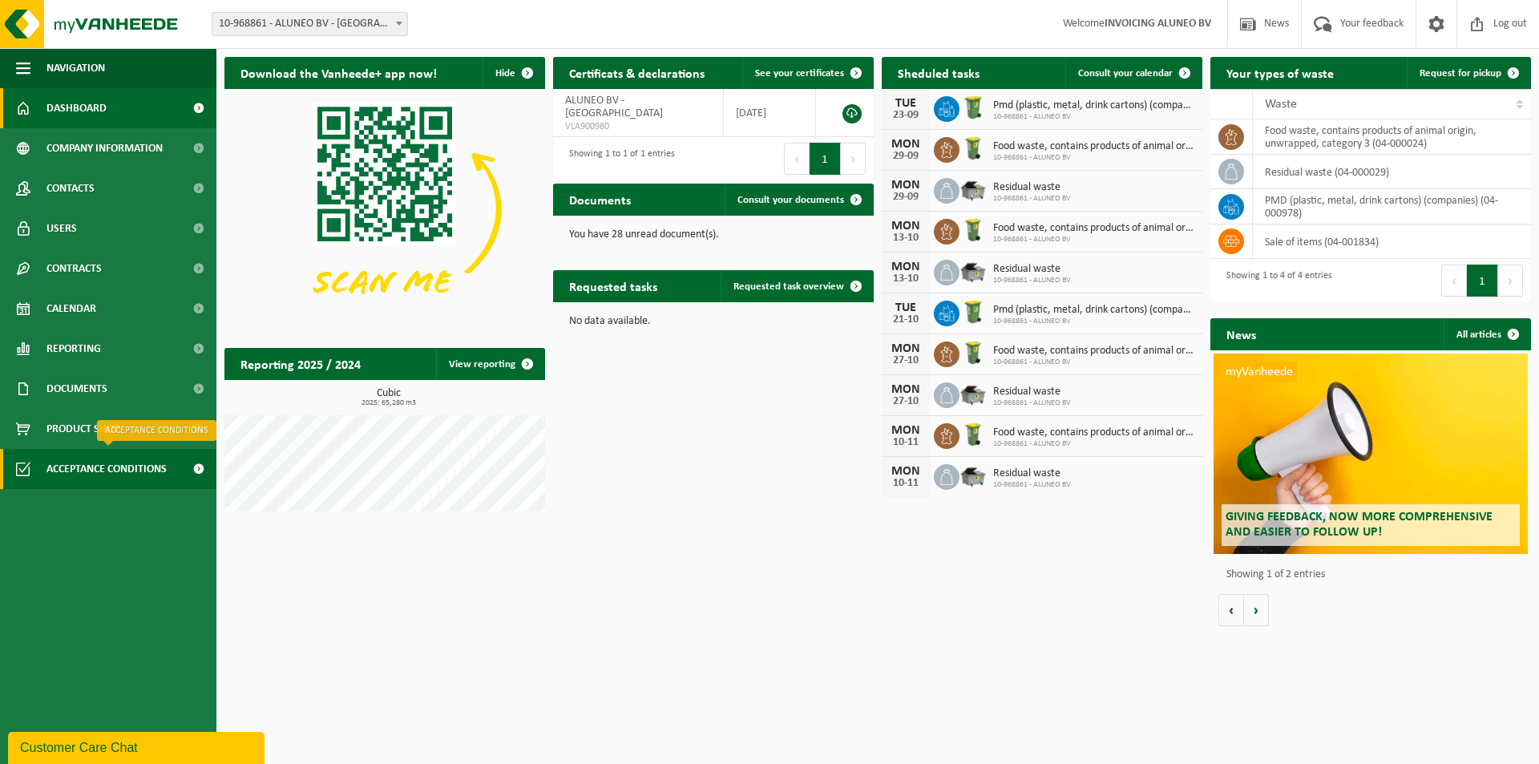
click at [199, 465] on span at bounding box center [198, 469] width 36 height 40
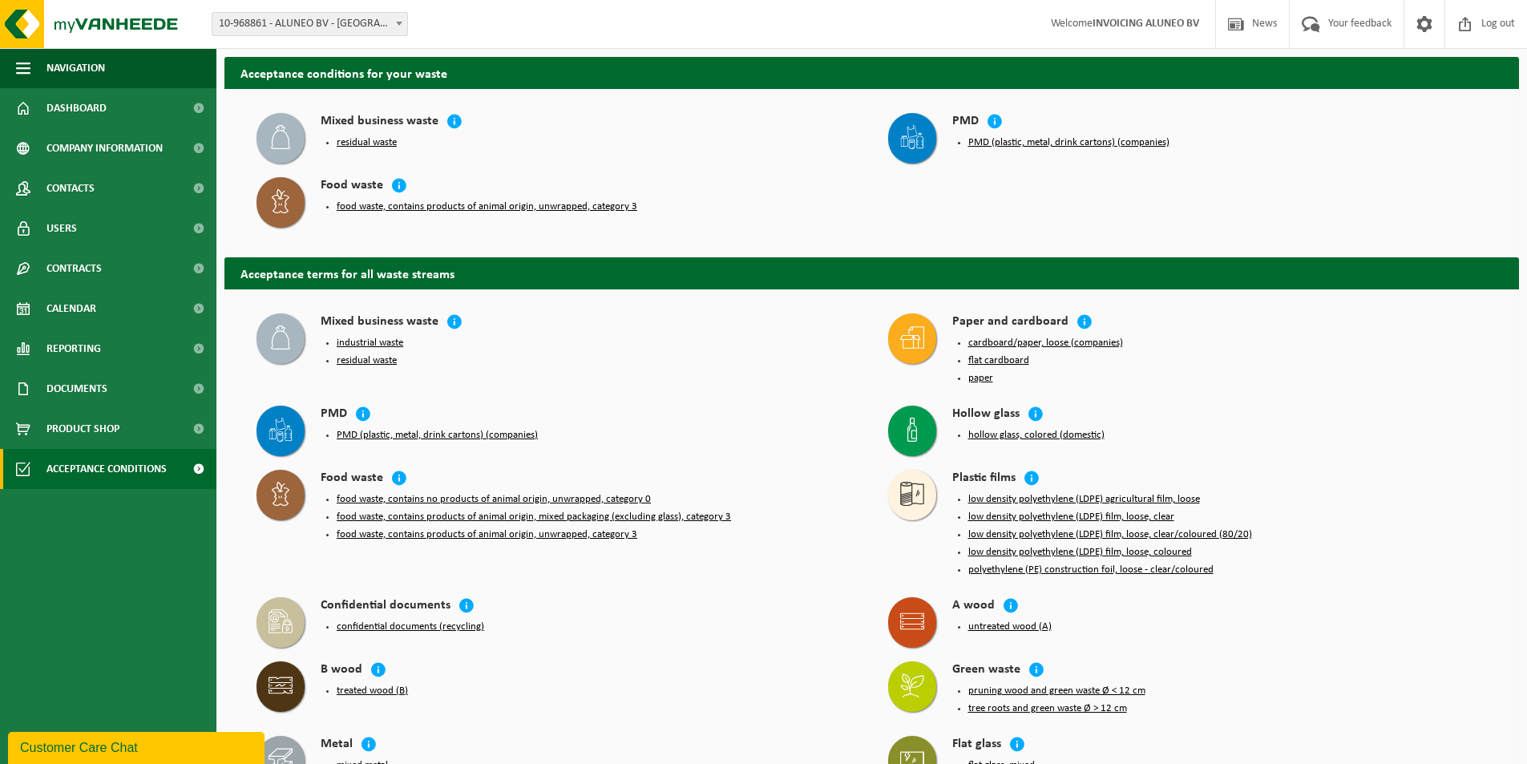
click at [119, 745] on div "Customer Care Chat" at bounding box center [136, 747] width 232 height 19
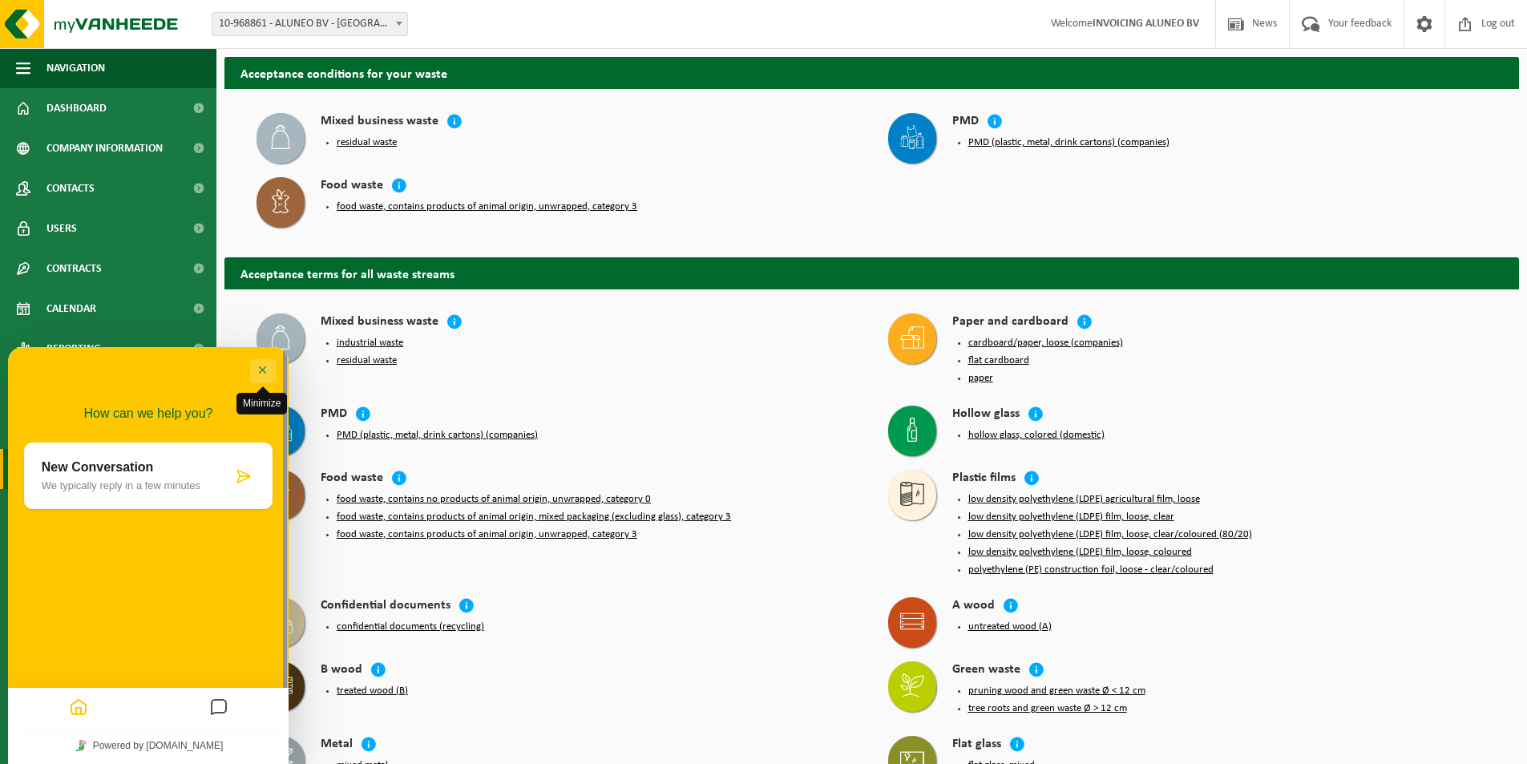
click at [263, 365] on button "Minimize" at bounding box center [263, 371] width 26 height 24
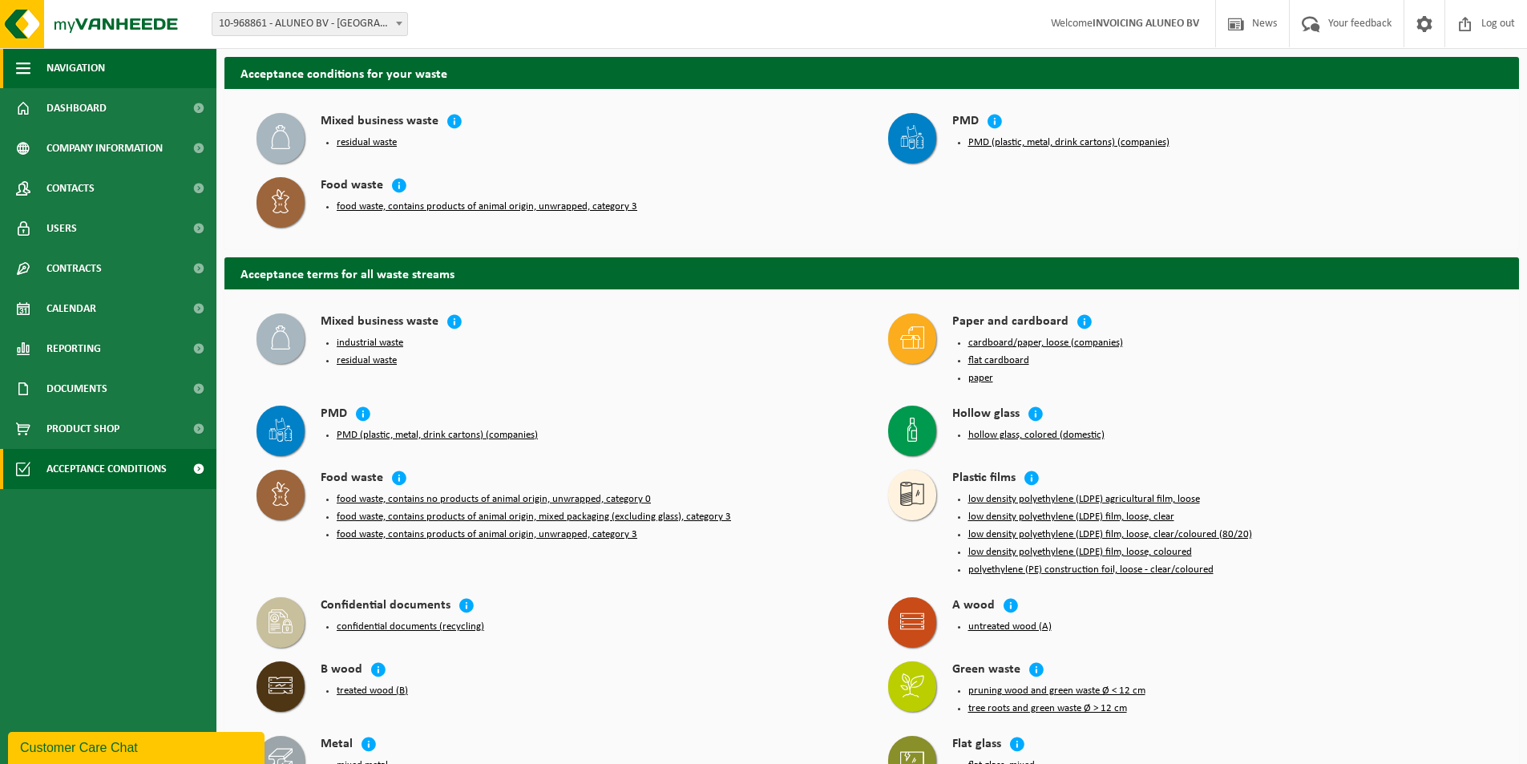
click at [86, 72] on span "Navigation" at bounding box center [75, 68] width 59 height 40
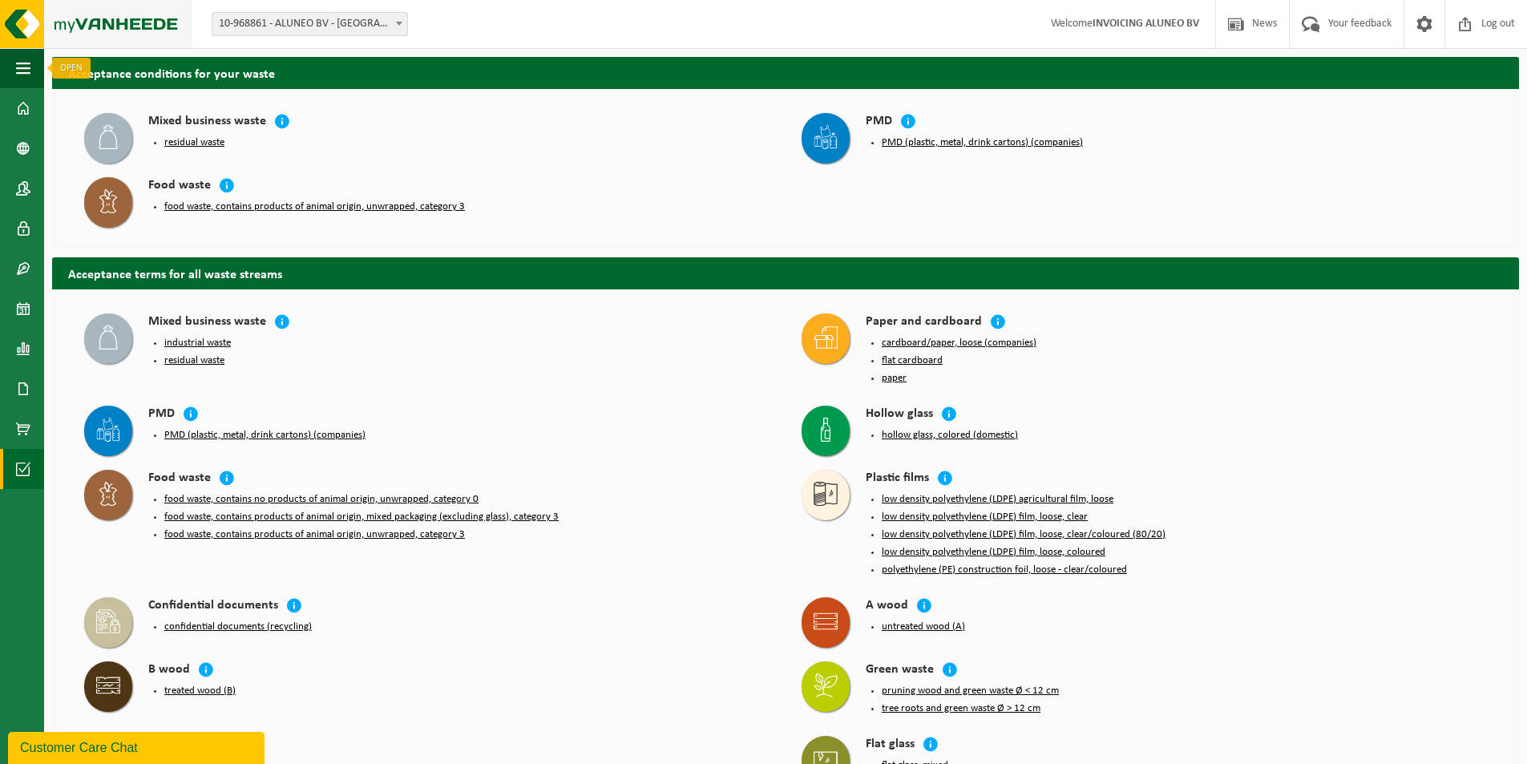
drag, startPoint x: 6, startPoint y: 62, endPoint x: 22, endPoint y: 40, distance: 27.4
click at [8, 59] on button "Navigation" at bounding box center [22, 68] width 44 height 40
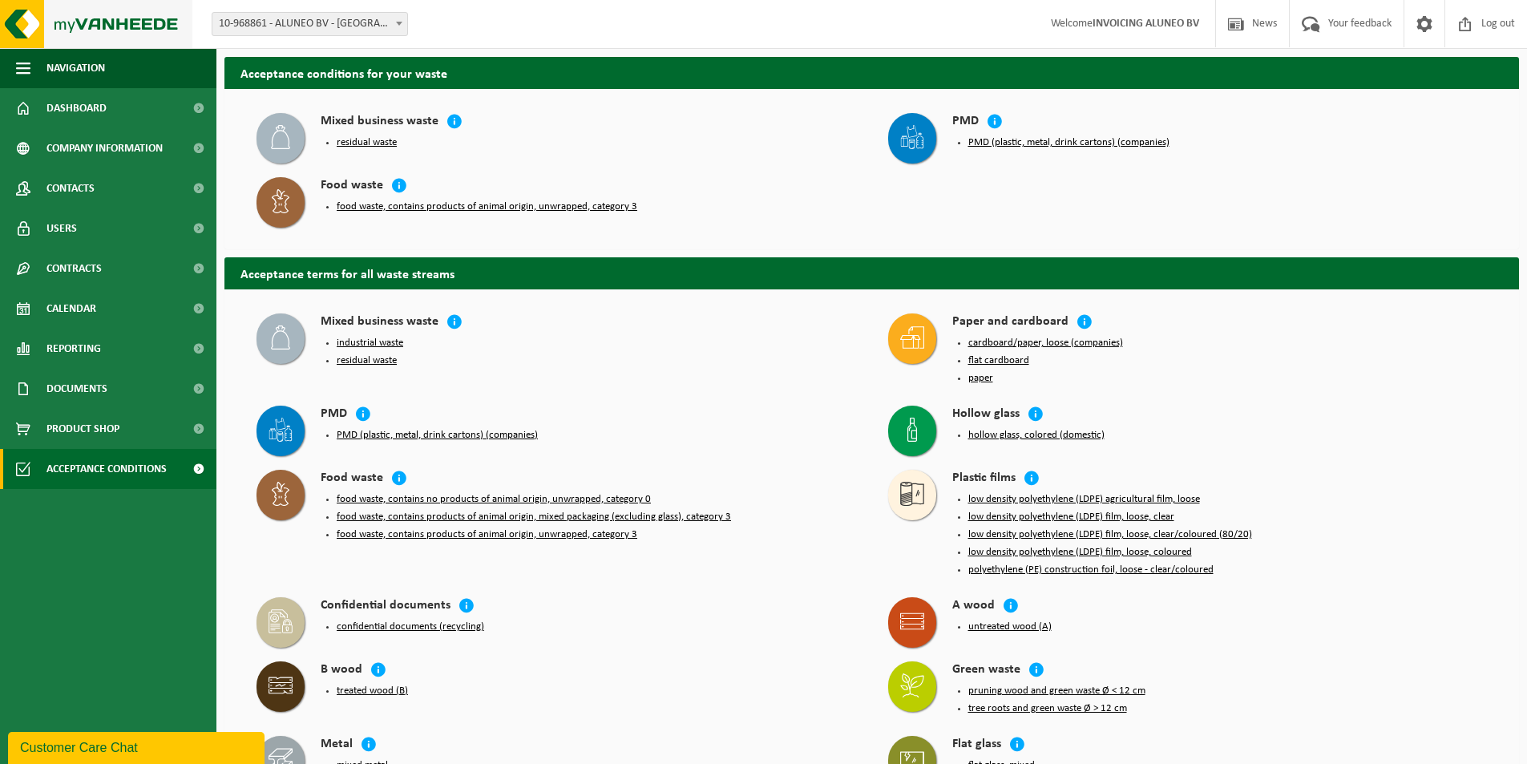
click at [94, 18] on img at bounding box center [96, 24] width 192 height 48
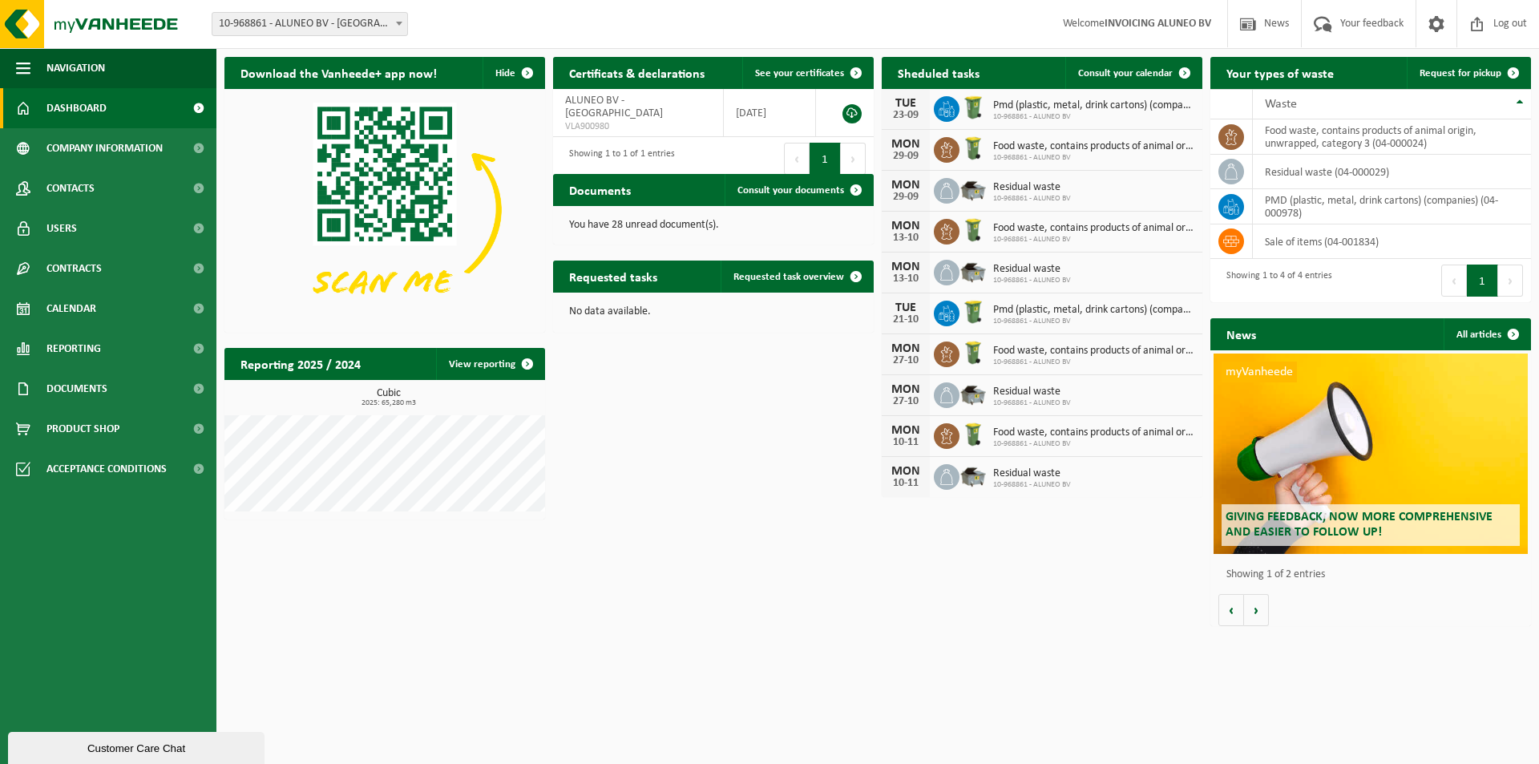
click at [145, 758] on button "Customer Care Chat" at bounding box center [136, 748] width 256 height 32
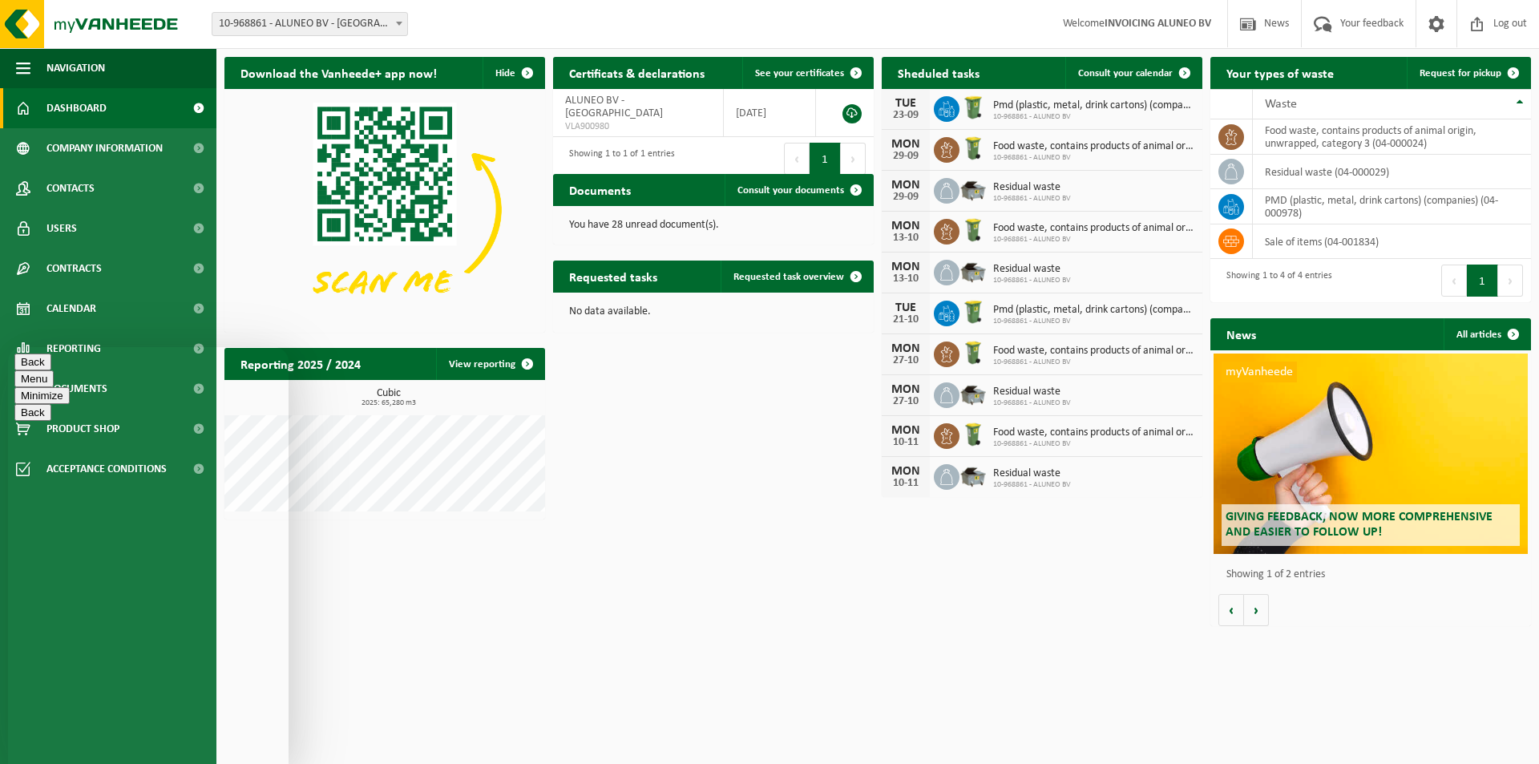
type textarea "beste waar staat die RED verklaring dat je moet invullen?"
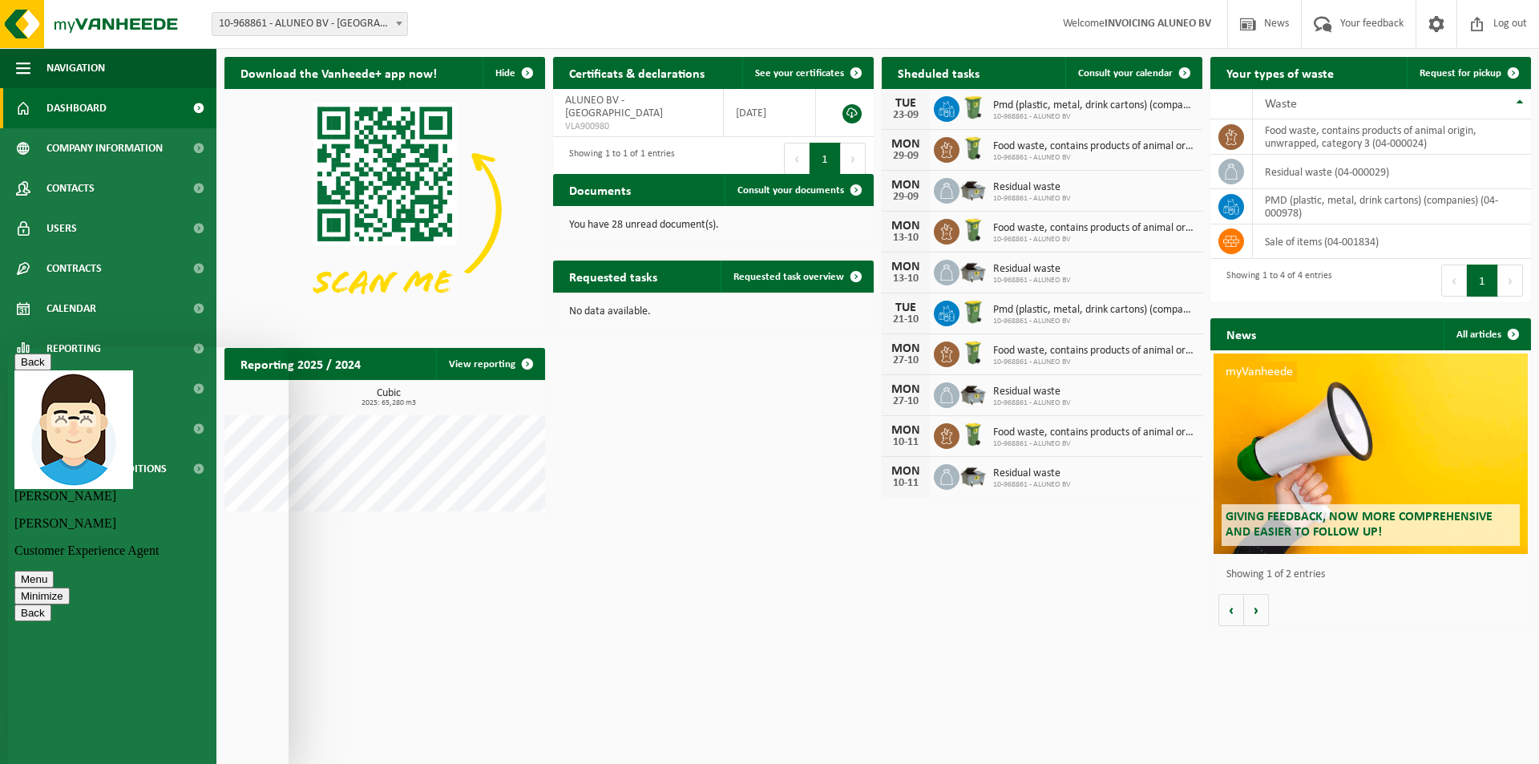
scroll to position [92, 0]
type textarea "beste ja ik doe ook de facturatie"
type textarea "[PERSON_NAME] doet hier voor niets :)"
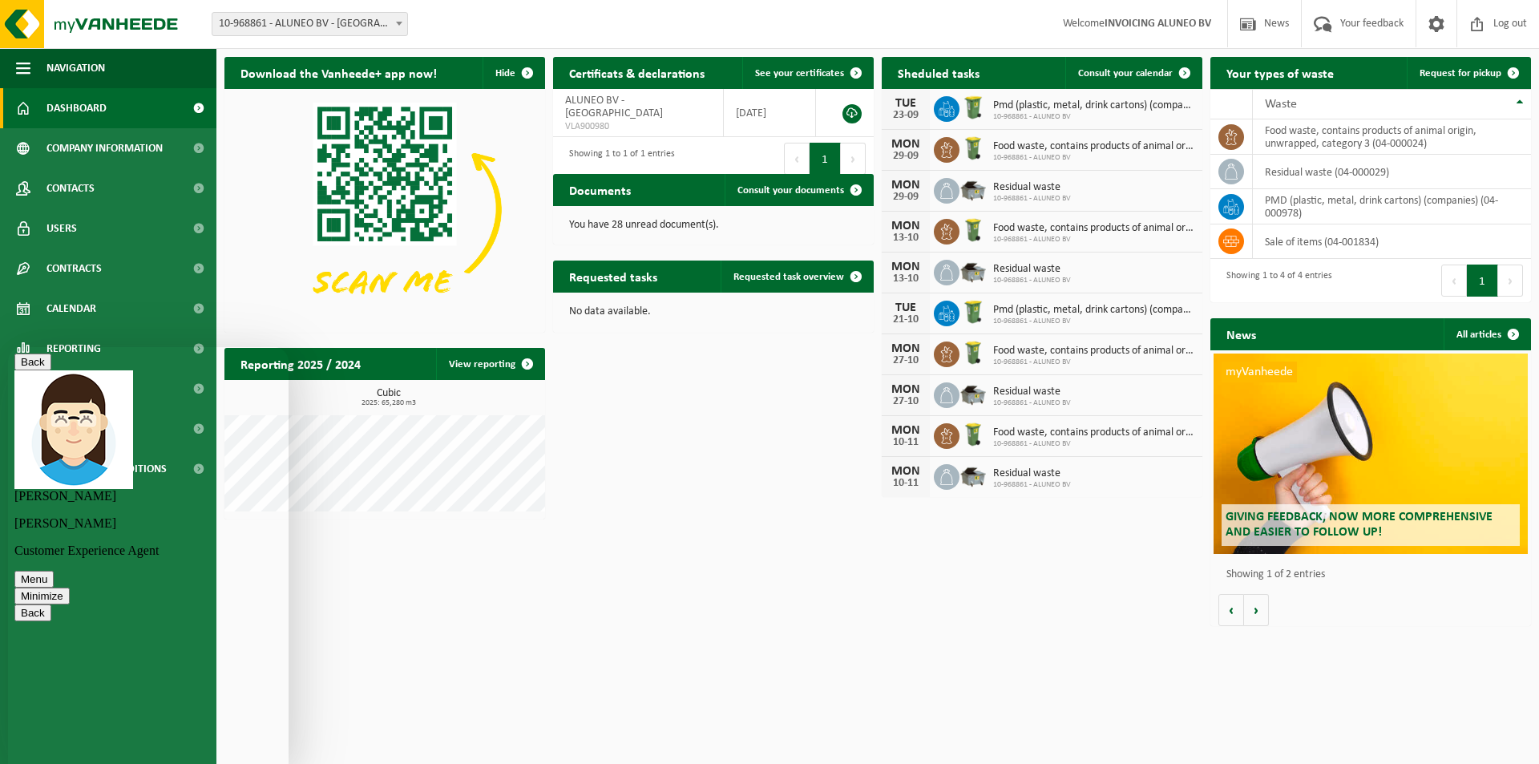
scroll to position [331, 0]
type textarea "ok bedankt"
type textarea "7"
click at [70, 587] on button "Minimize" at bounding box center [41, 595] width 55 height 17
